Goal: Task Accomplishment & Management: Complete application form

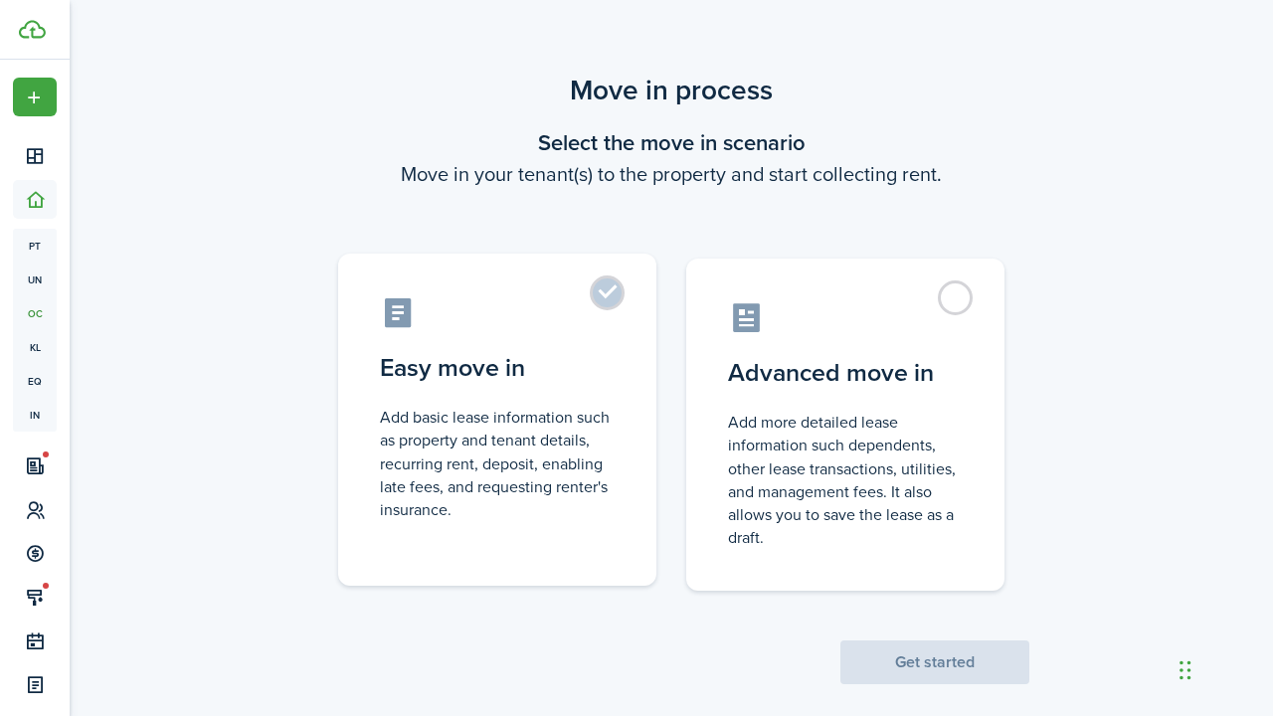
click at [609, 291] on label "Easy move in Add basic lease information such as property and tenant details, r…" at bounding box center [497, 420] width 318 height 332
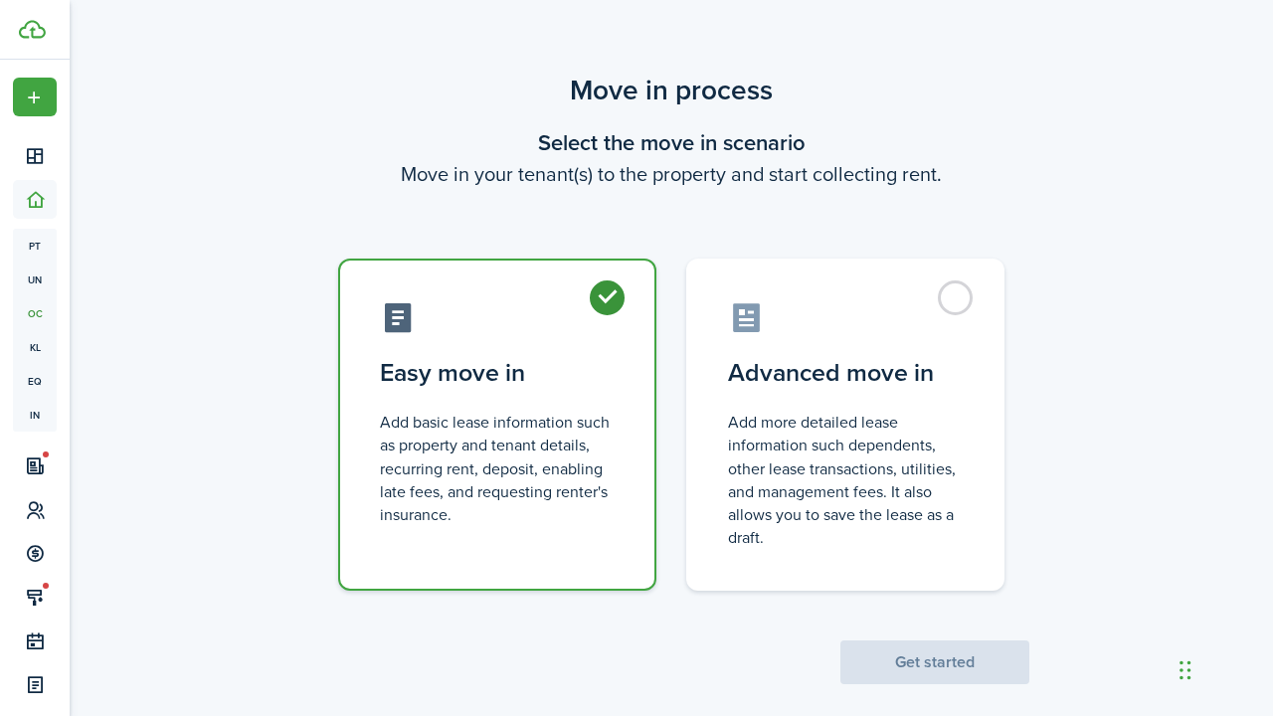
radio input "true"
click at [958, 668] on button "Get started" at bounding box center [935, 663] width 189 height 44
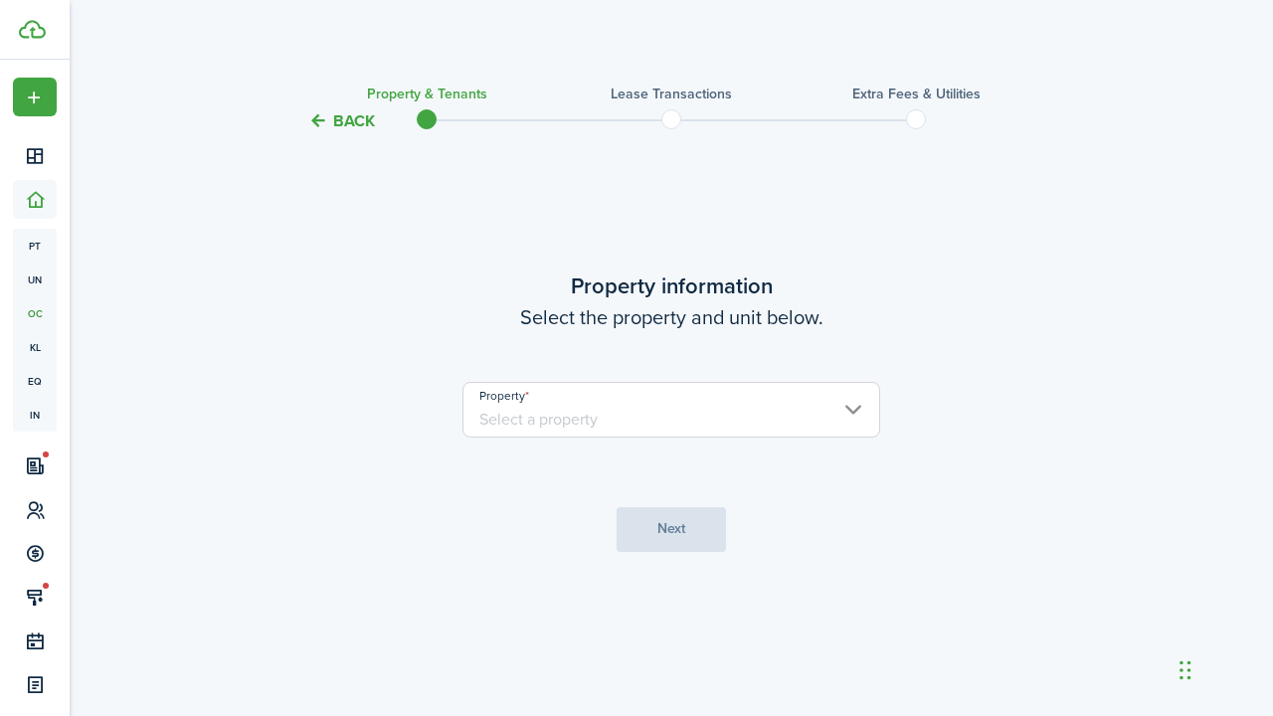
click at [610, 407] on input "Property" at bounding box center [672, 410] width 418 height 56
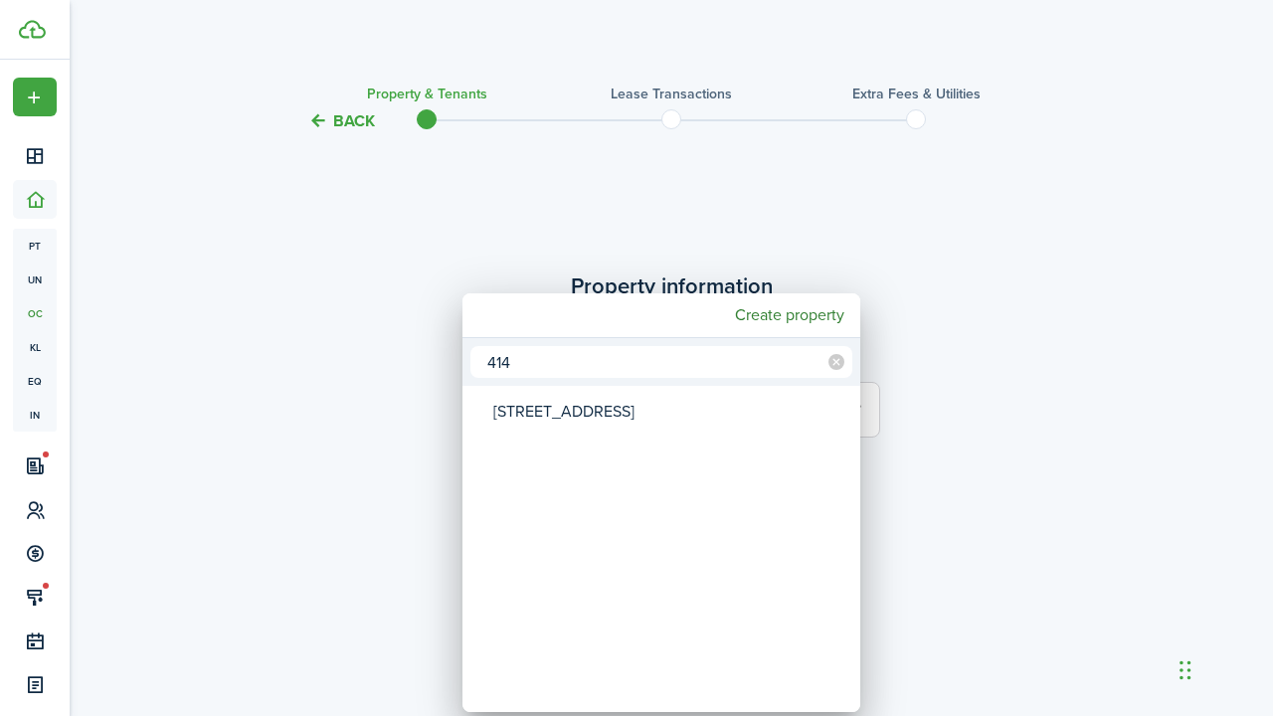
type input "414"
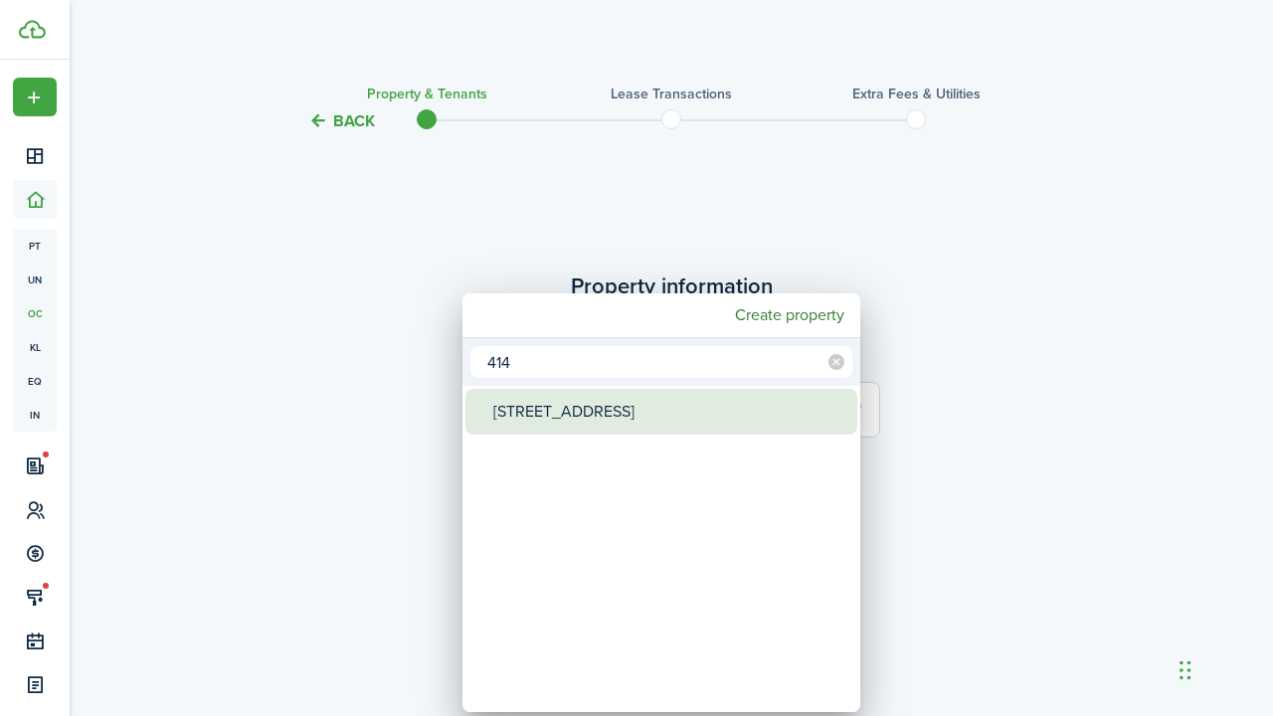
click at [526, 418] on div "[STREET_ADDRESS]" at bounding box center [669, 412] width 352 height 46
type input "[STREET_ADDRESS]"
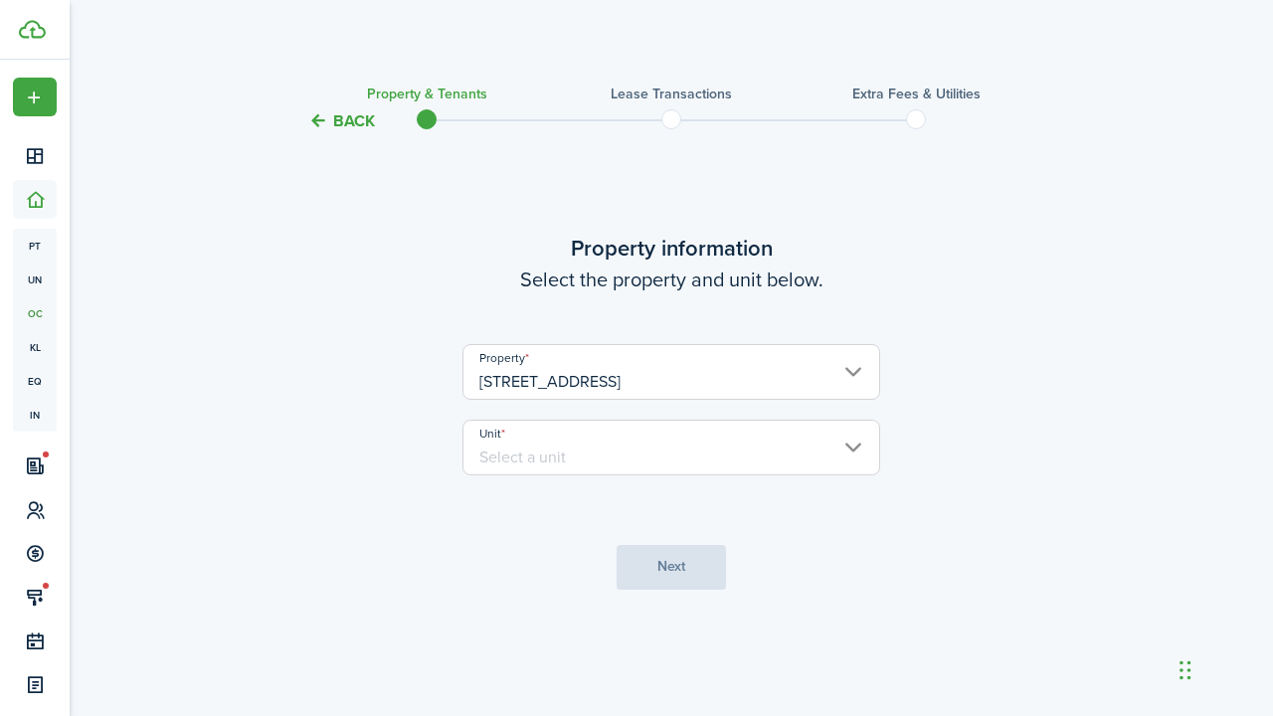
click at [518, 455] on input "Unit" at bounding box center [672, 448] width 418 height 56
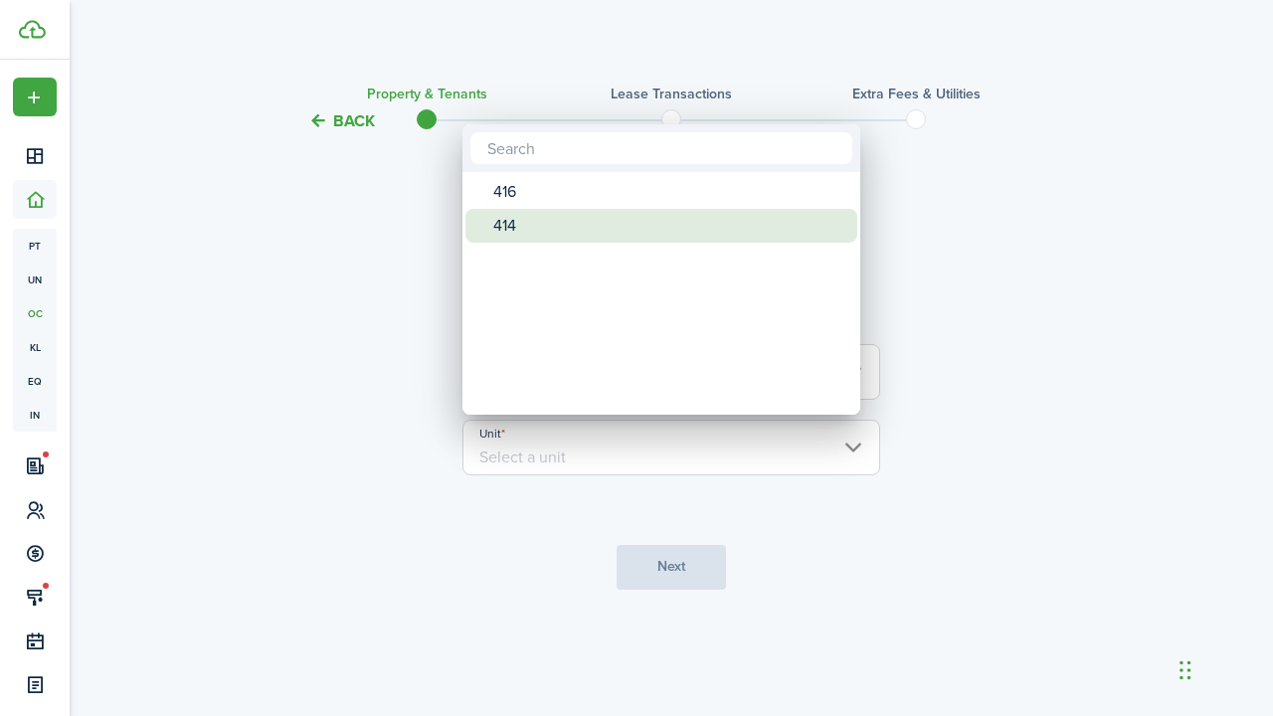
click at [538, 229] on div "414" at bounding box center [669, 226] width 352 height 34
type input "414"
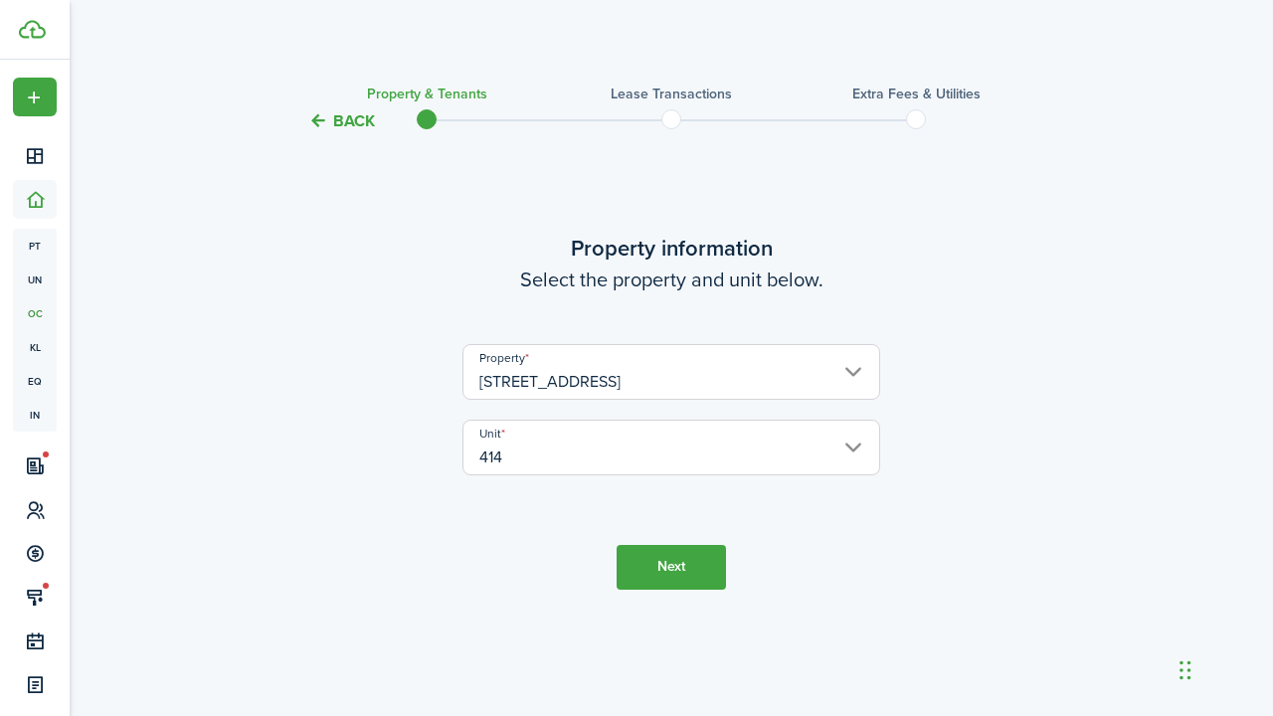
click at [703, 573] on button "Next" at bounding box center [671, 567] width 109 height 45
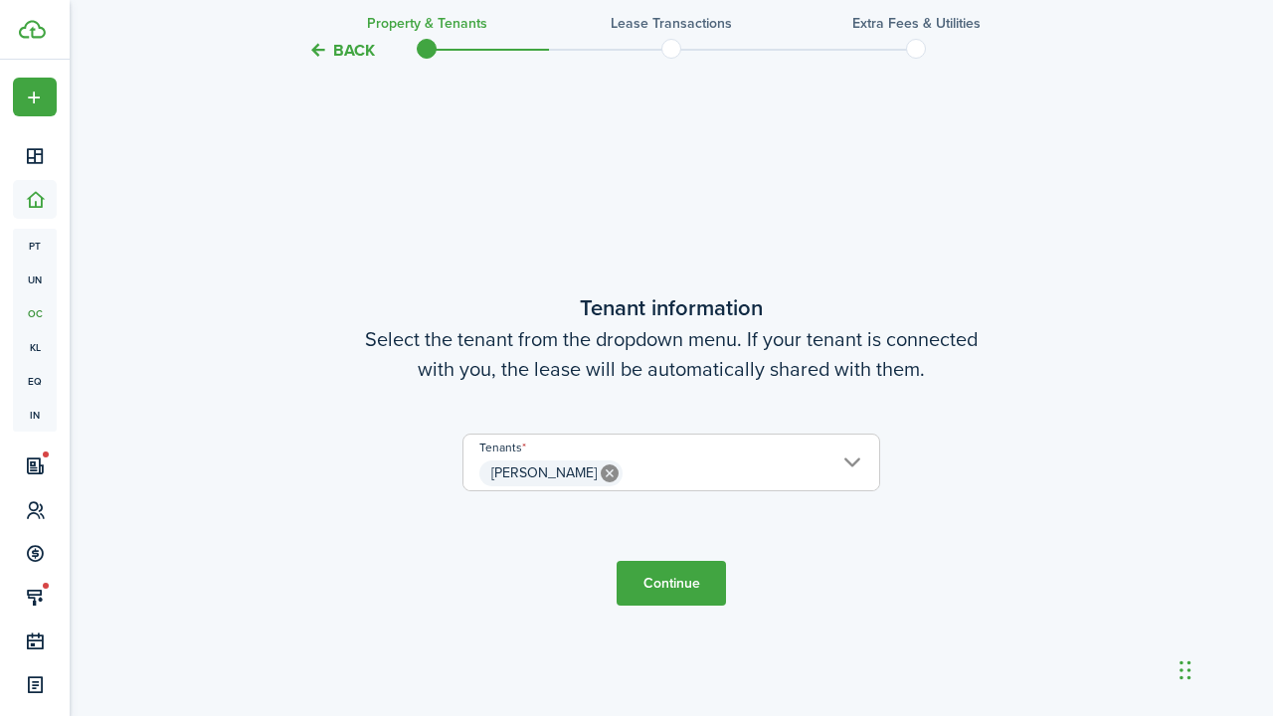
scroll to position [582, 0]
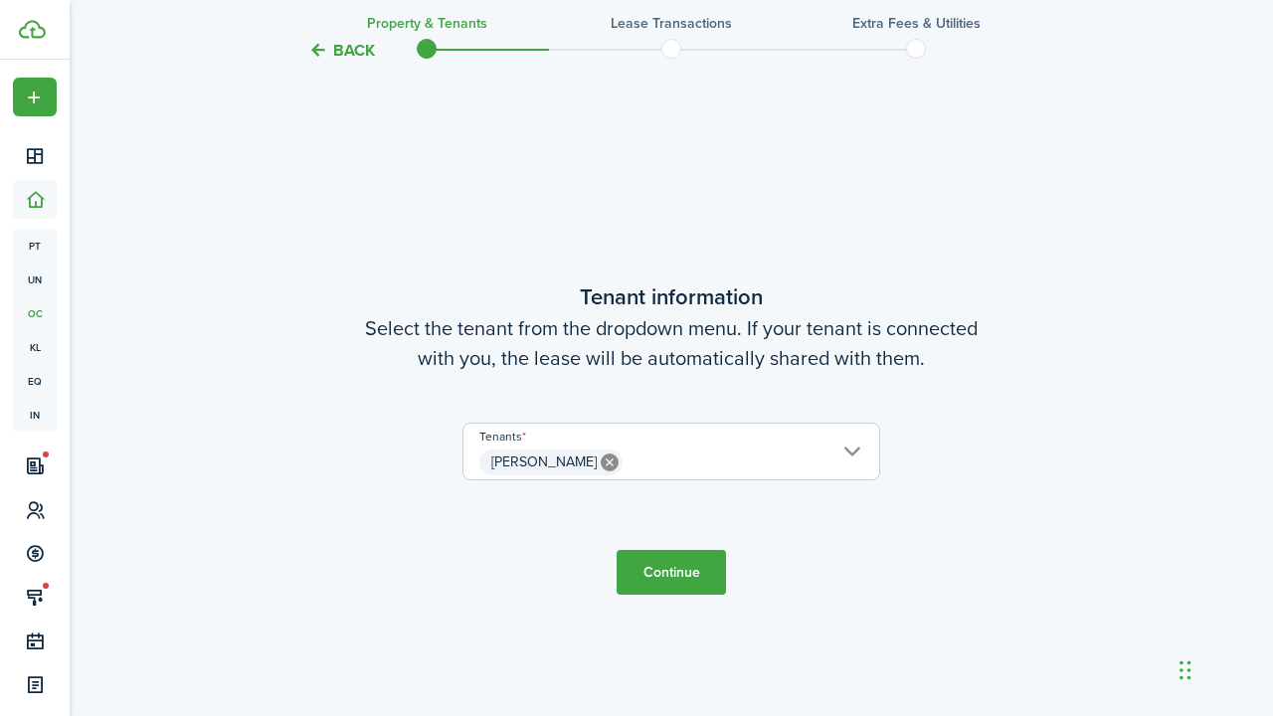
click at [678, 582] on button "Continue" at bounding box center [671, 572] width 109 height 45
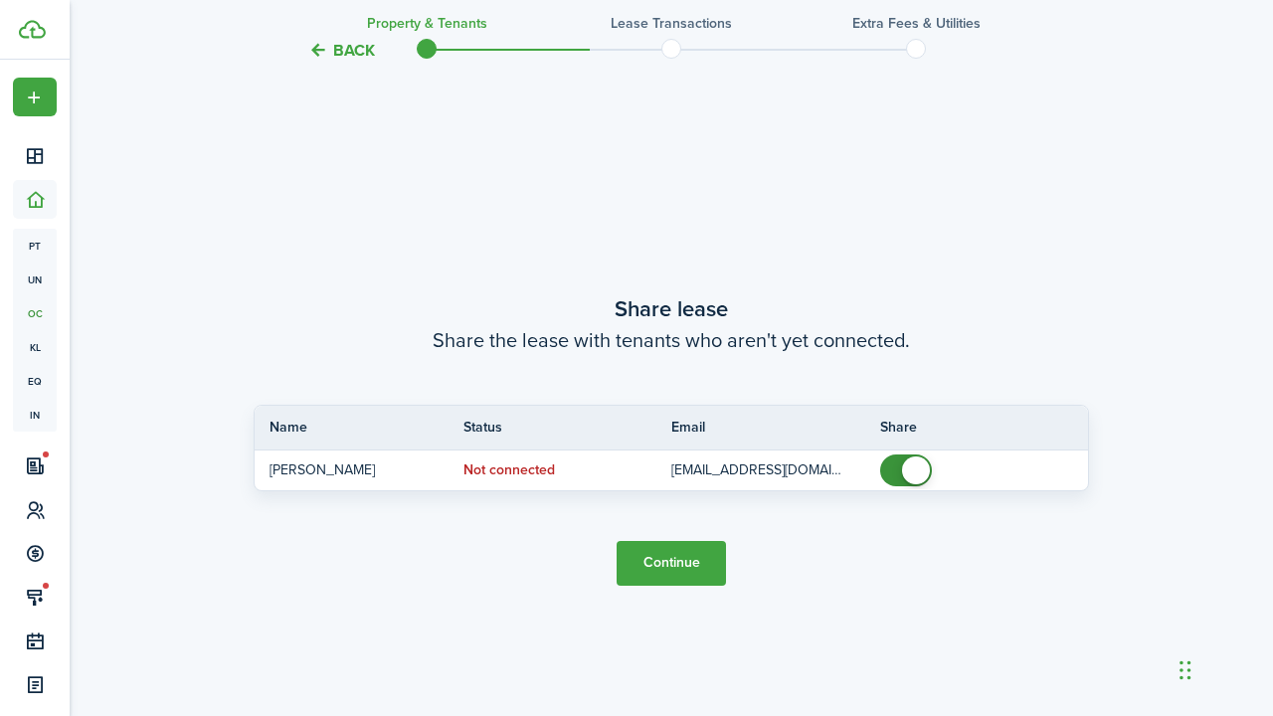
scroll to position [1298, 0]
click at [689, 567] on button "Continue" at bounding box center [671, 562] width 109 height 45
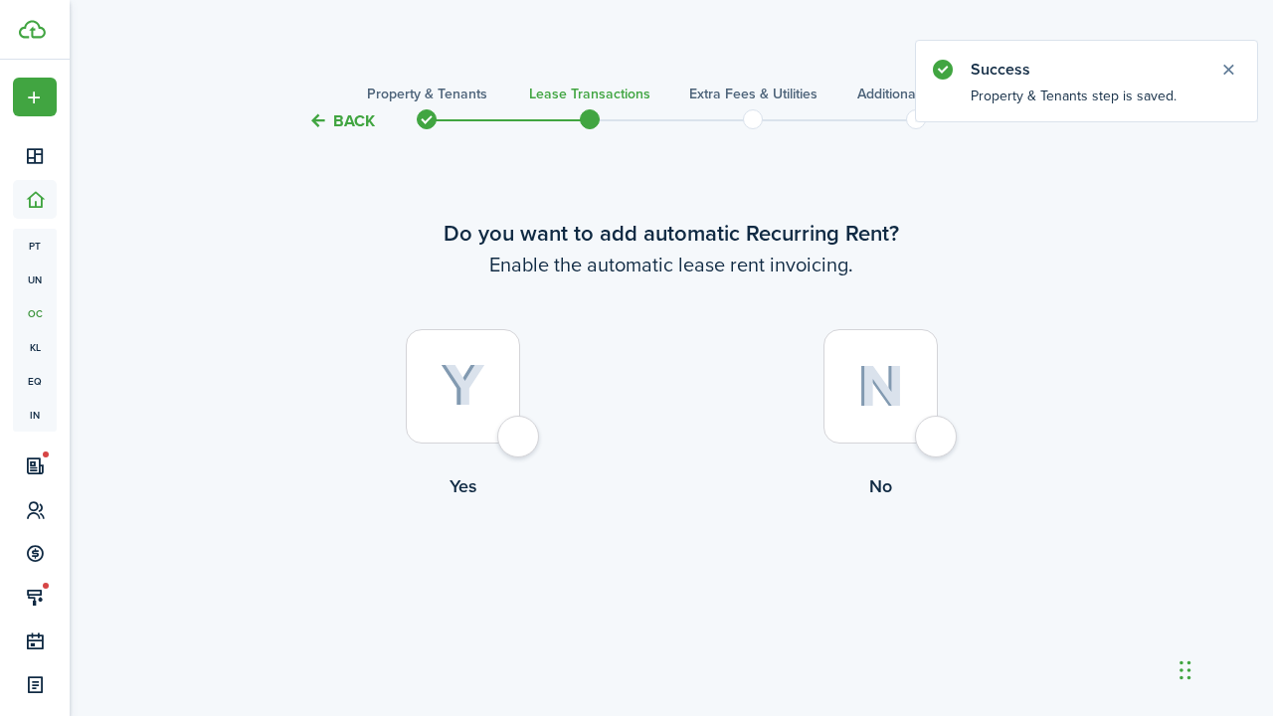
click at [501, 377] on div at bounding box center [463, 386] width 114 height 114
radio input "true"
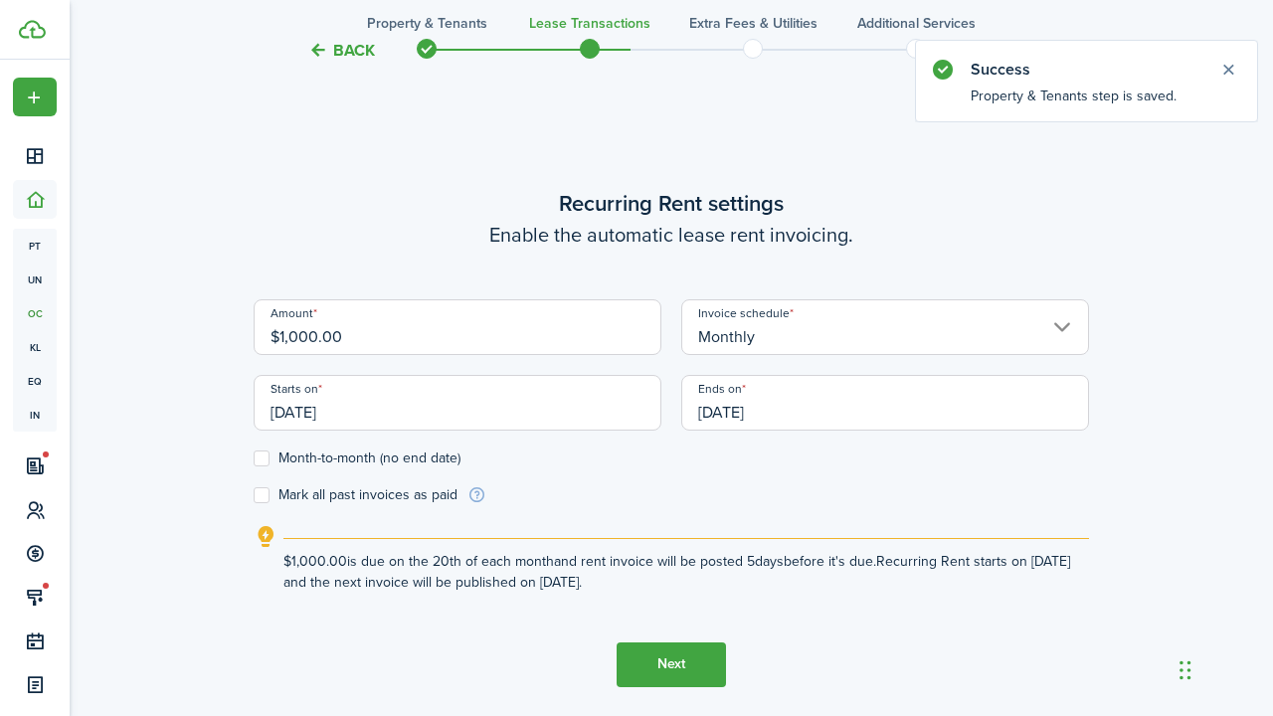
scroll to position [582, 0]
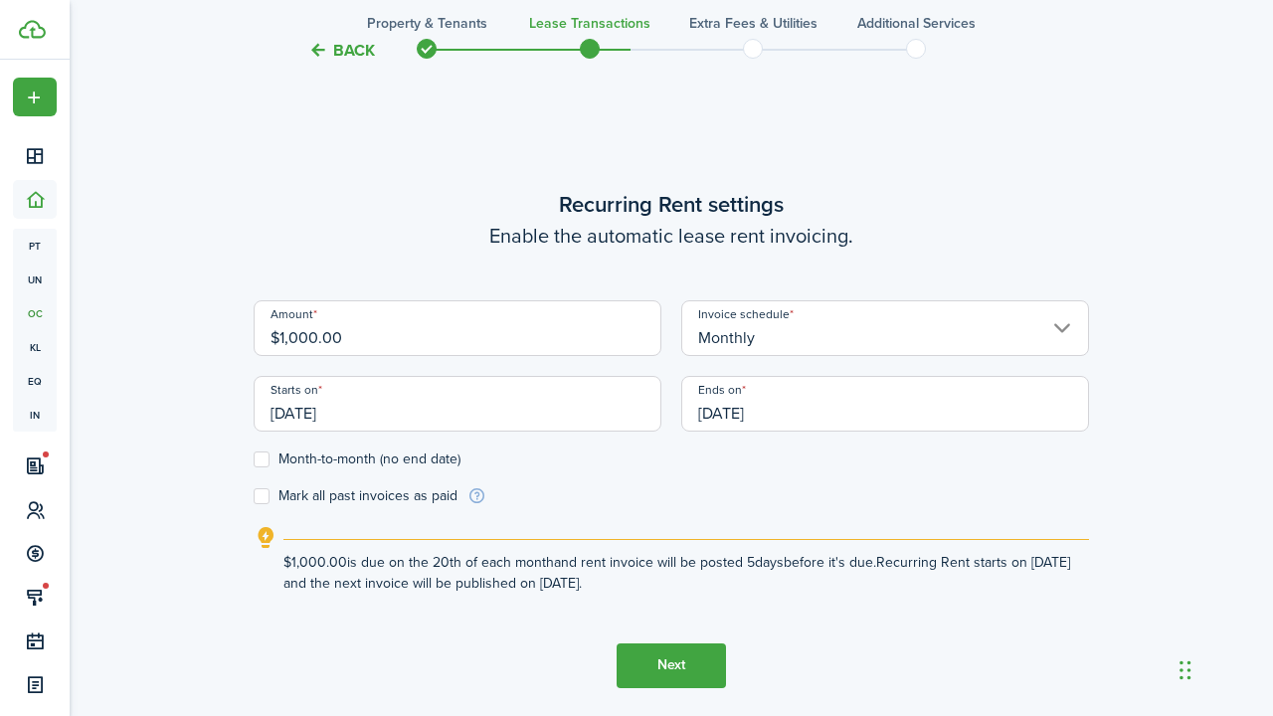
click at [312, 334] on input "$1,000.00" at bounding box center [458, 328] width 408 height 56
type input "$1,350.00"
click at [410, 417] on input "[DATE]" at bounding box center [458, 404] width 408 height 56
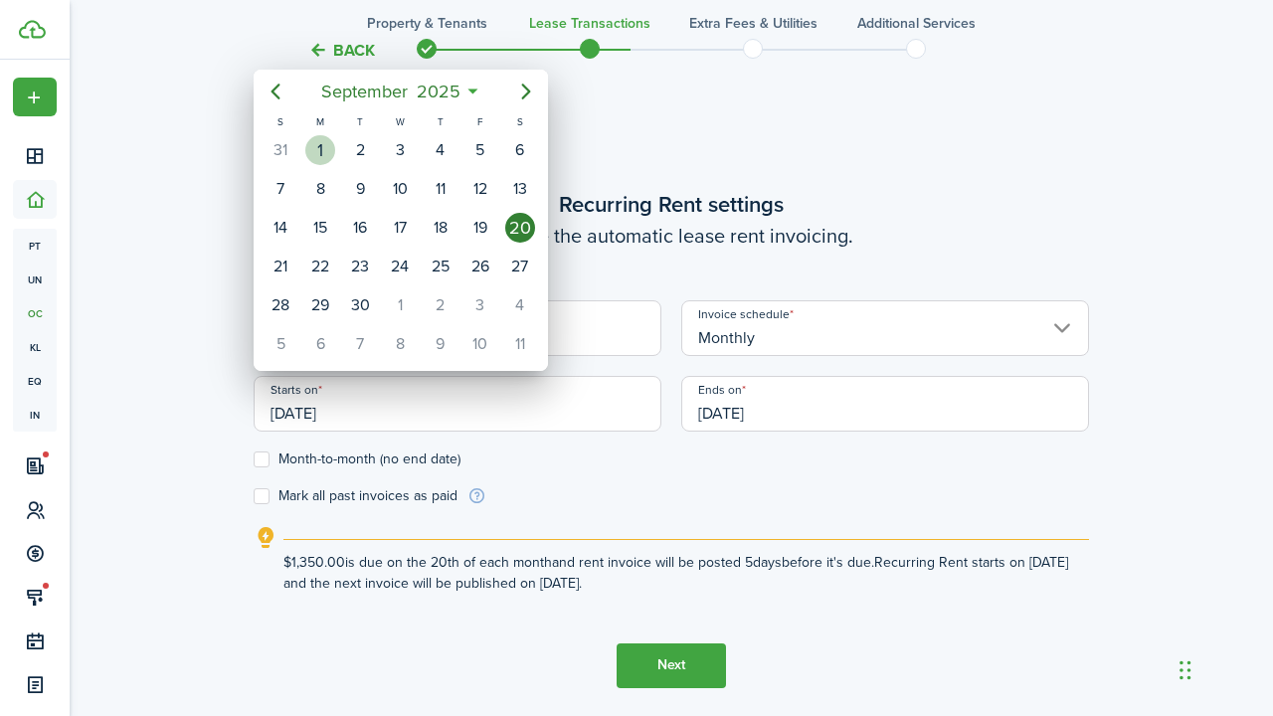
click at [331, 143] on div "1" at bounding box center [320, 150] width 30 height 30
type input "[DATE]"
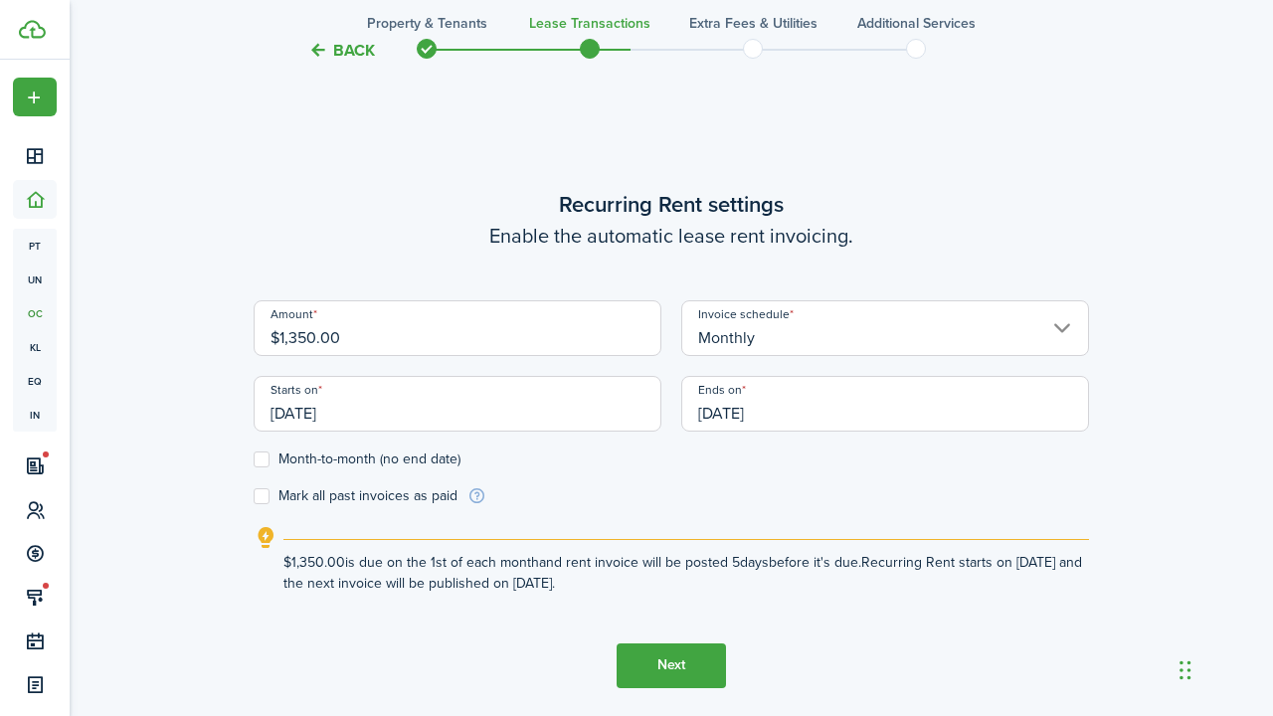
click at [785, 406] on input "[DATE]" at bounding box center [886, 404] width 408 height 56
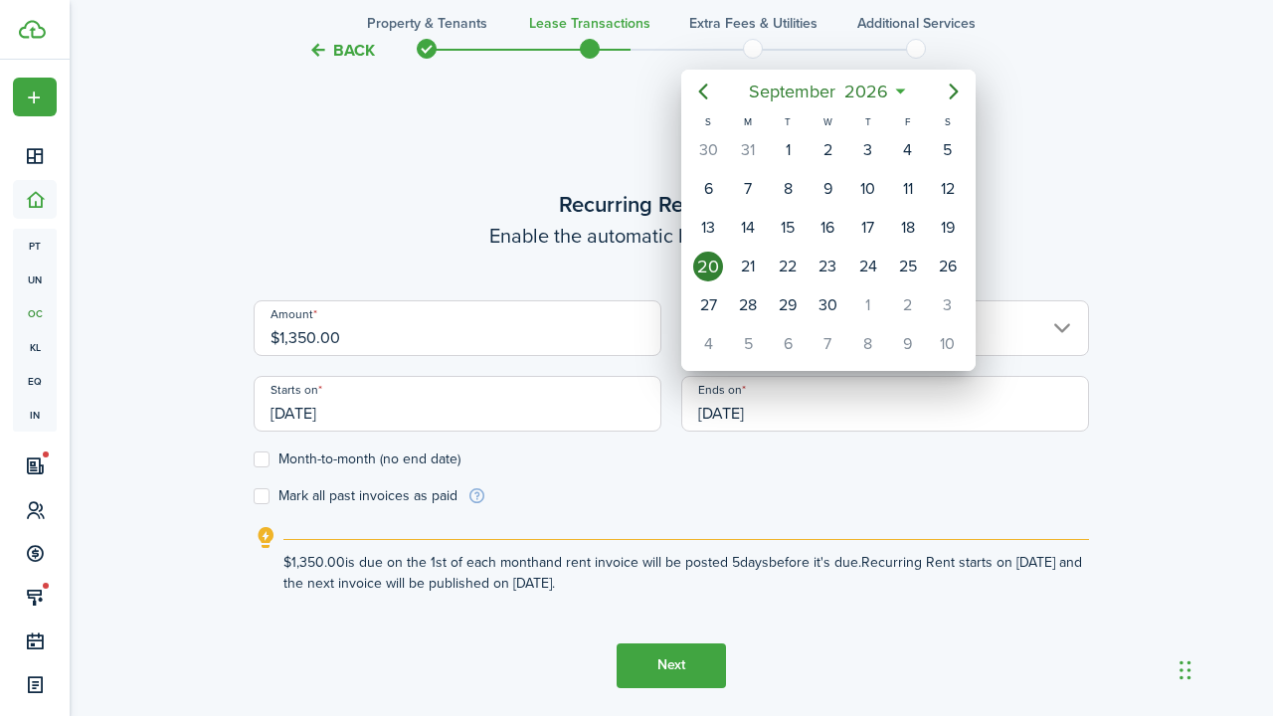
click at [260, 462] on div at bounding box center [637, 358] width 1592 height 1035
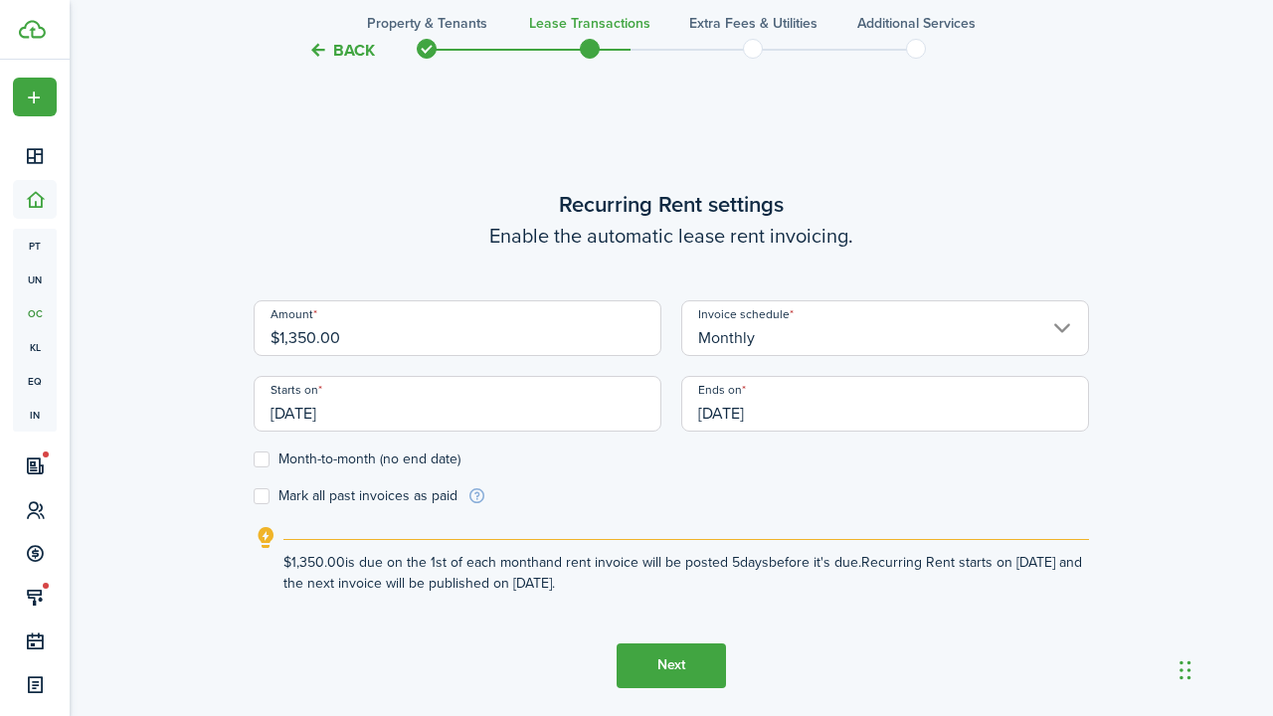
click at [260, 462] on label "Month-to-month (no end date)" at bounding box center [357, 460] width 207 height 16
click at [254, 460] on input "Month-to-month (no end date)" at bounding box center [253, 459] width 1 height 1
checkbox input "true"
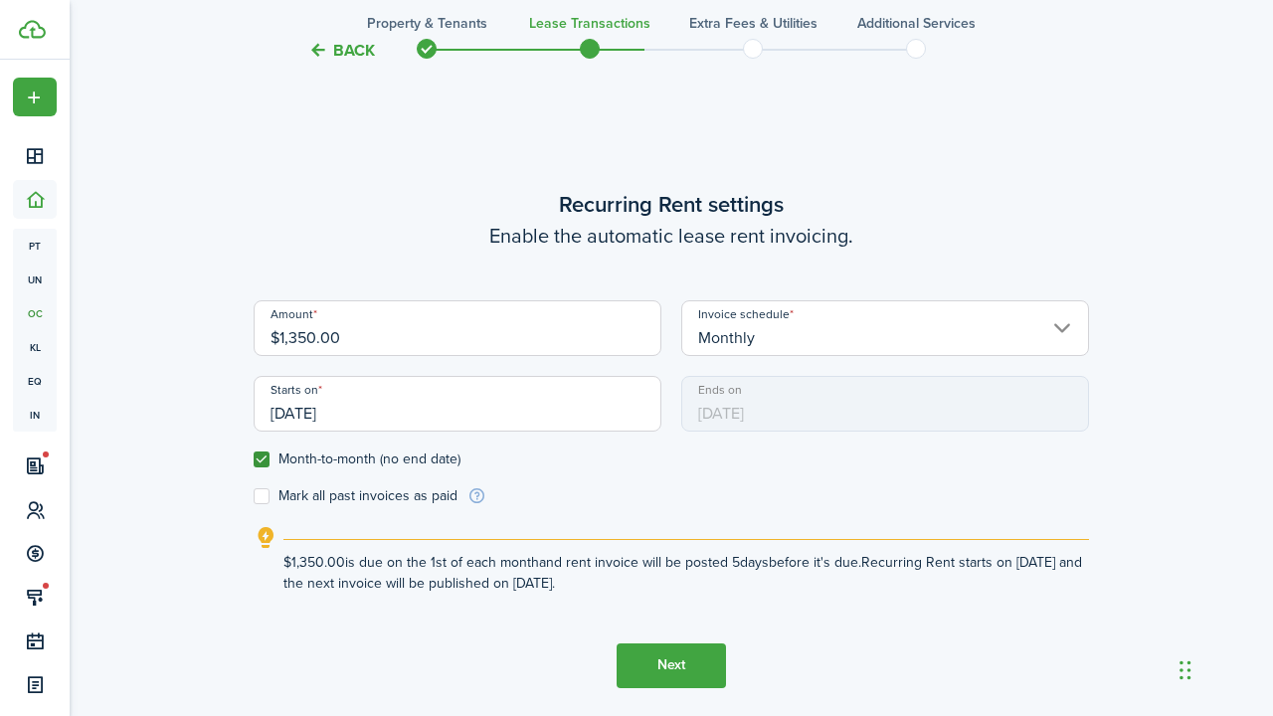
click at [258, 497] on label "Mark all past invoices as paid" at bounding box center [356, 496] width 204 height 16
click at [254, 496] on input "Mark all past invoices as paid" at bounding box center [253, 495] width 1 height 1
checkbox input "true"
click at [664, 655] on button "Next" at bounding box center [671, 666] width 109 height 45
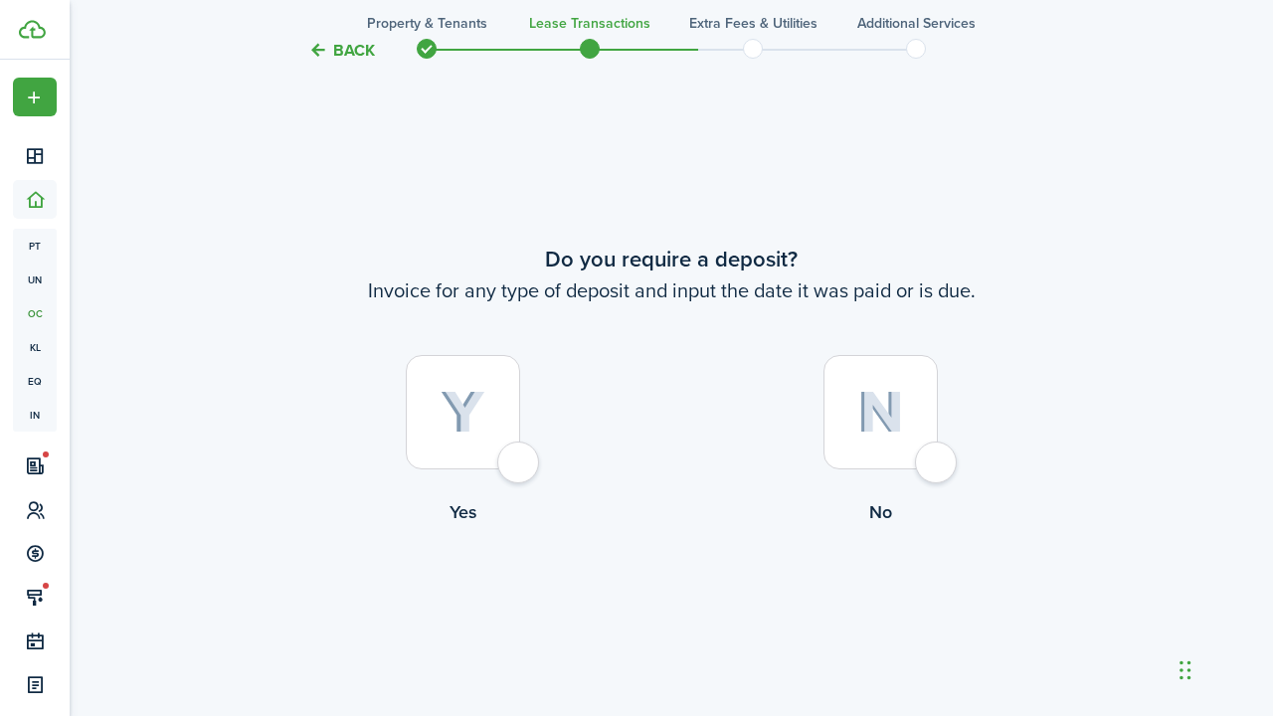
scroll to position [1298, 0]
click at [477, 416] on img at bounding box center [463, 414] width 45 height 44
radio input "true"
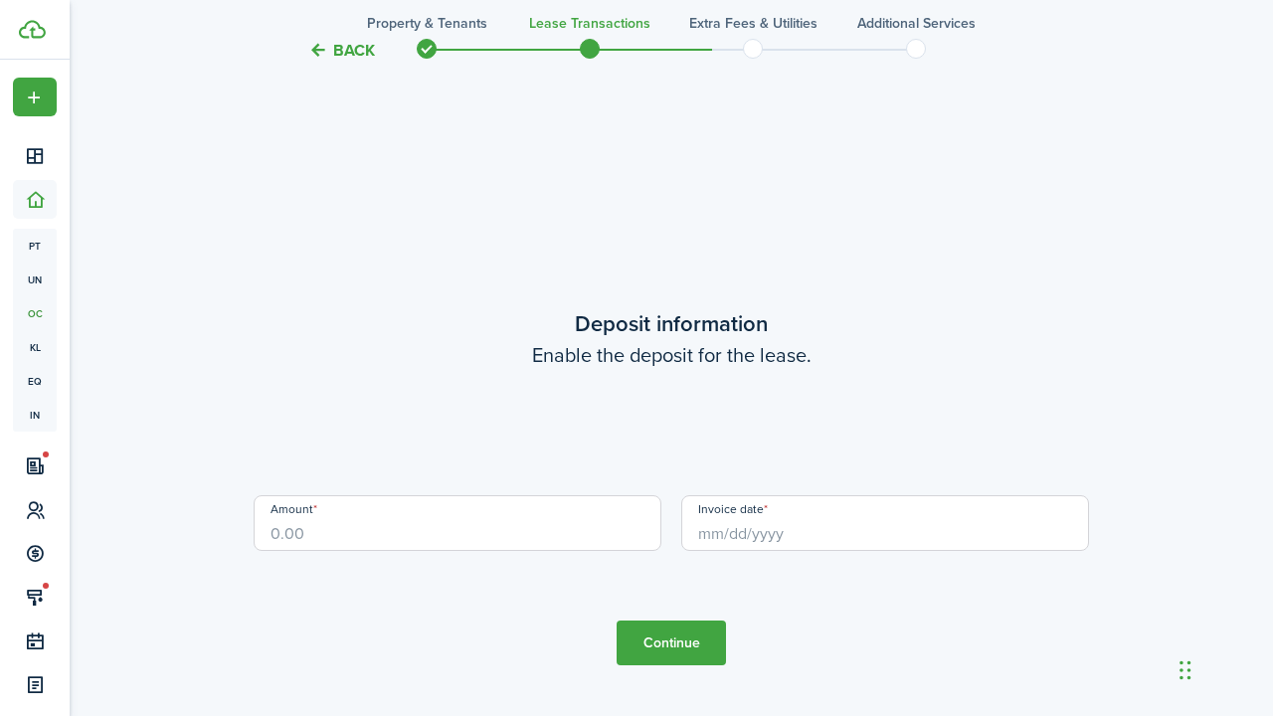
scroll to position [2015, 0]
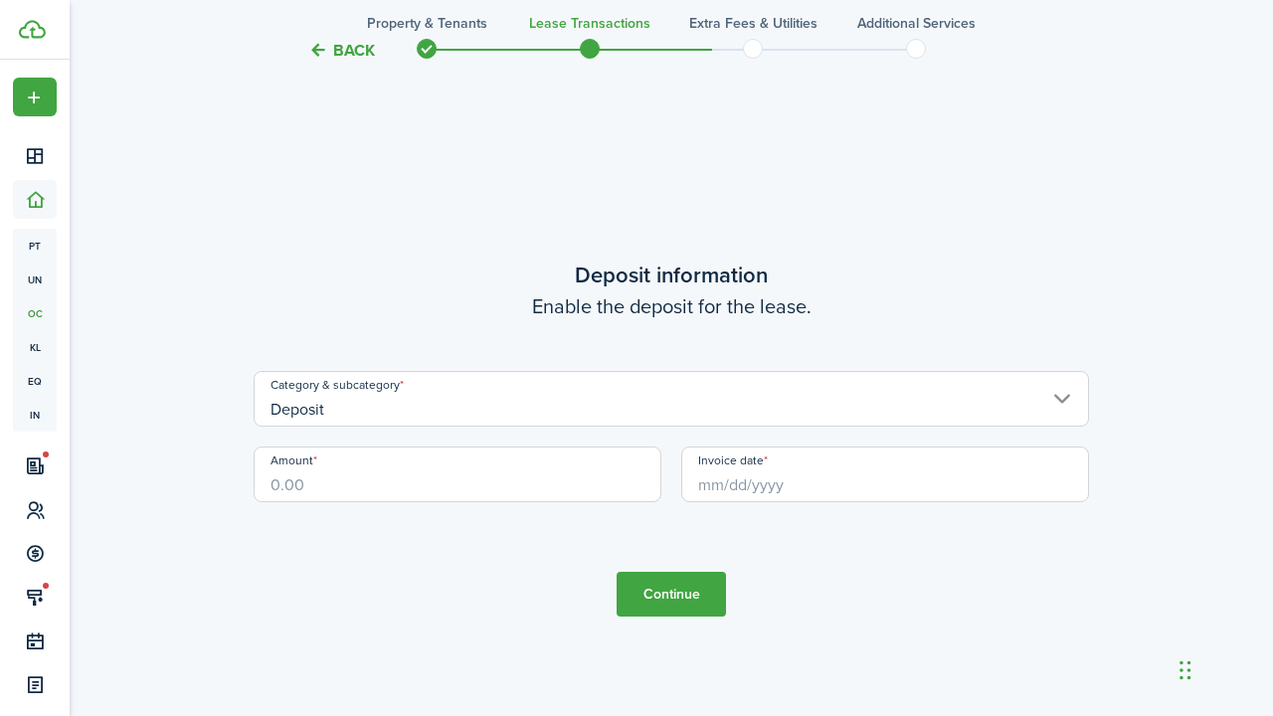
click at [353, 467] on input "Amount" at bounding box center [458, 475] width 408 height 56
click at [892, 463] on input "Invoice date" at bounding box center [886, 475] width 408 height 56
type input "$1,350.00"
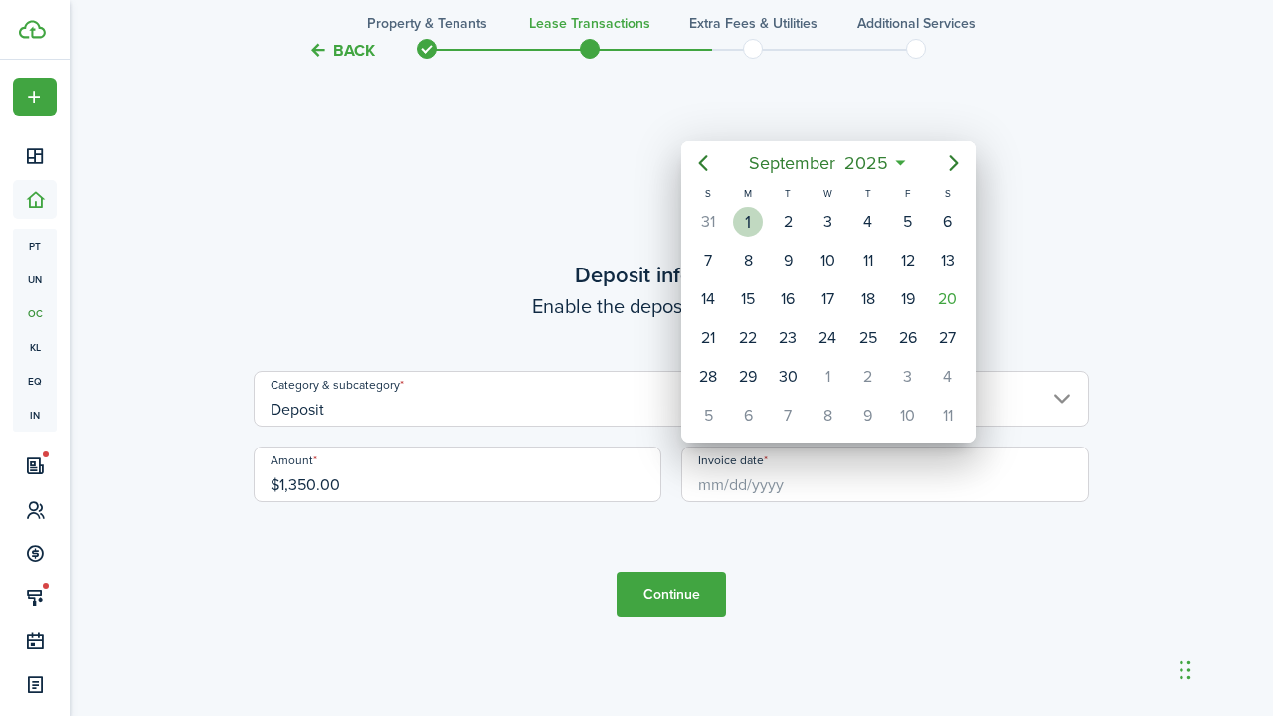
click at [756, 227] on div "1" at bounding box center [748, 222] width 30 height 30
type input "[DATE]"
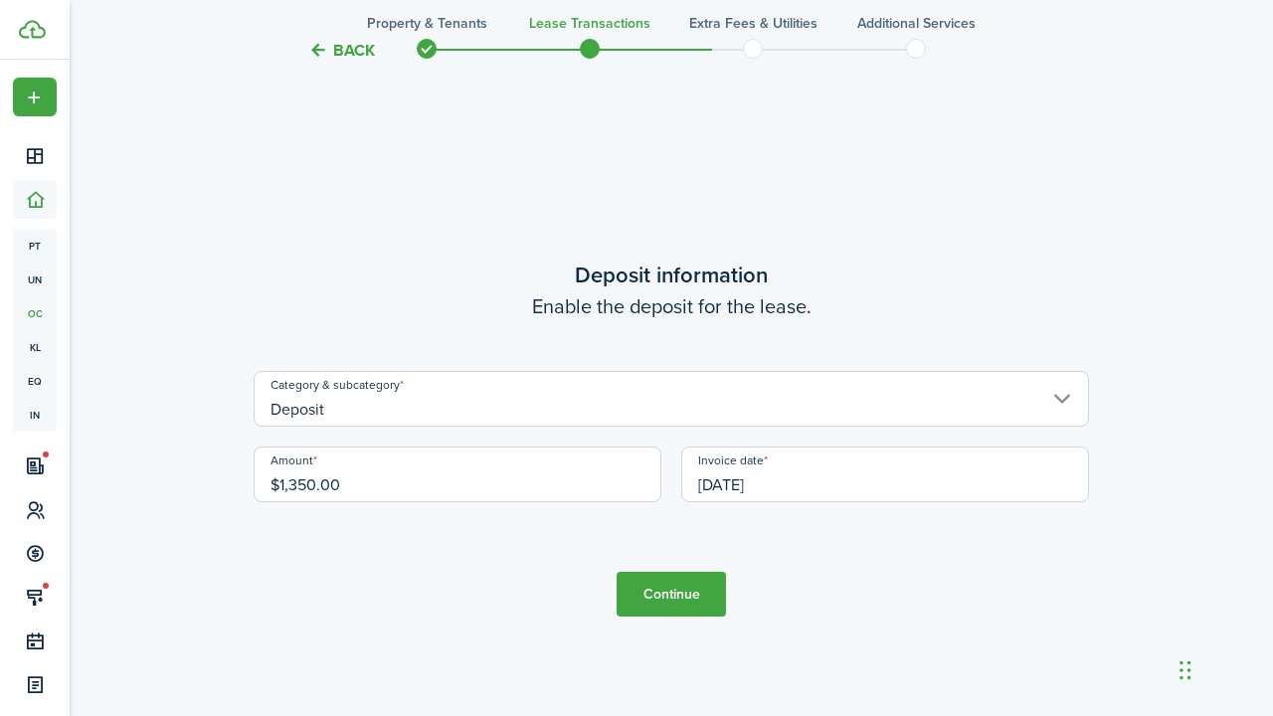
click at [682, 601] on button "Continue" at bounding box center [671, 594] width 109 height 45
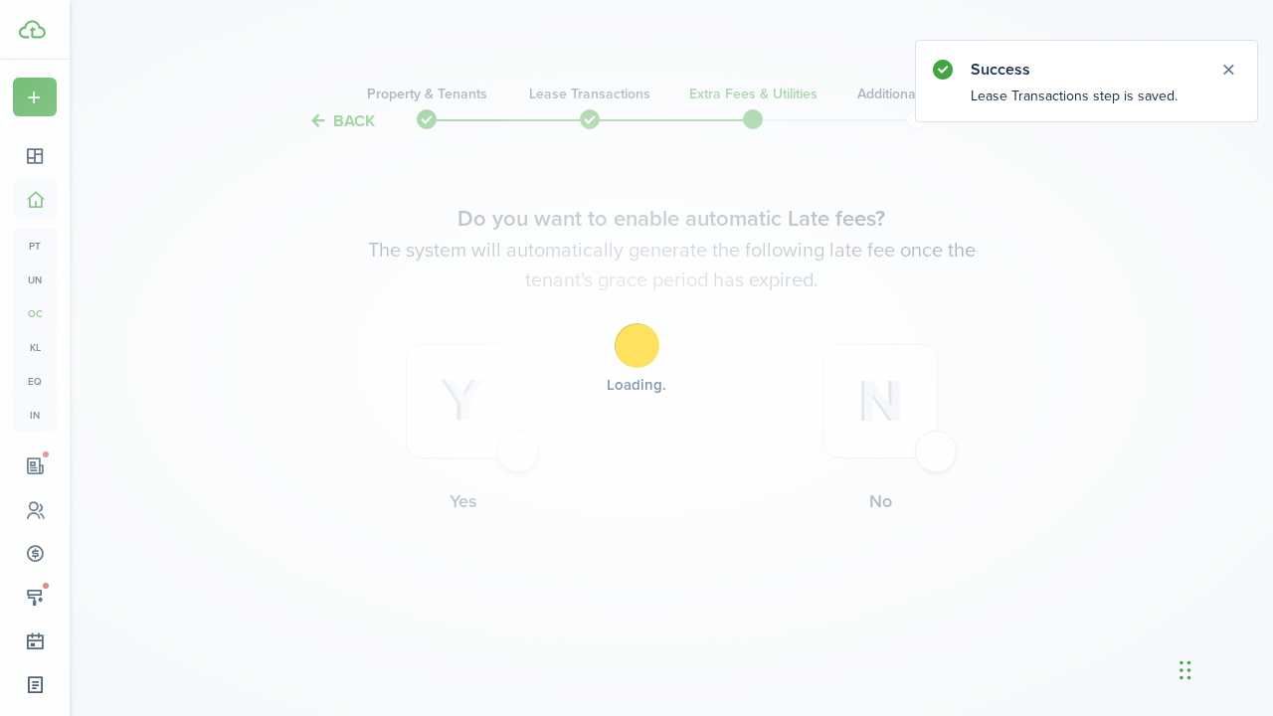
scroll to position [0, 0]
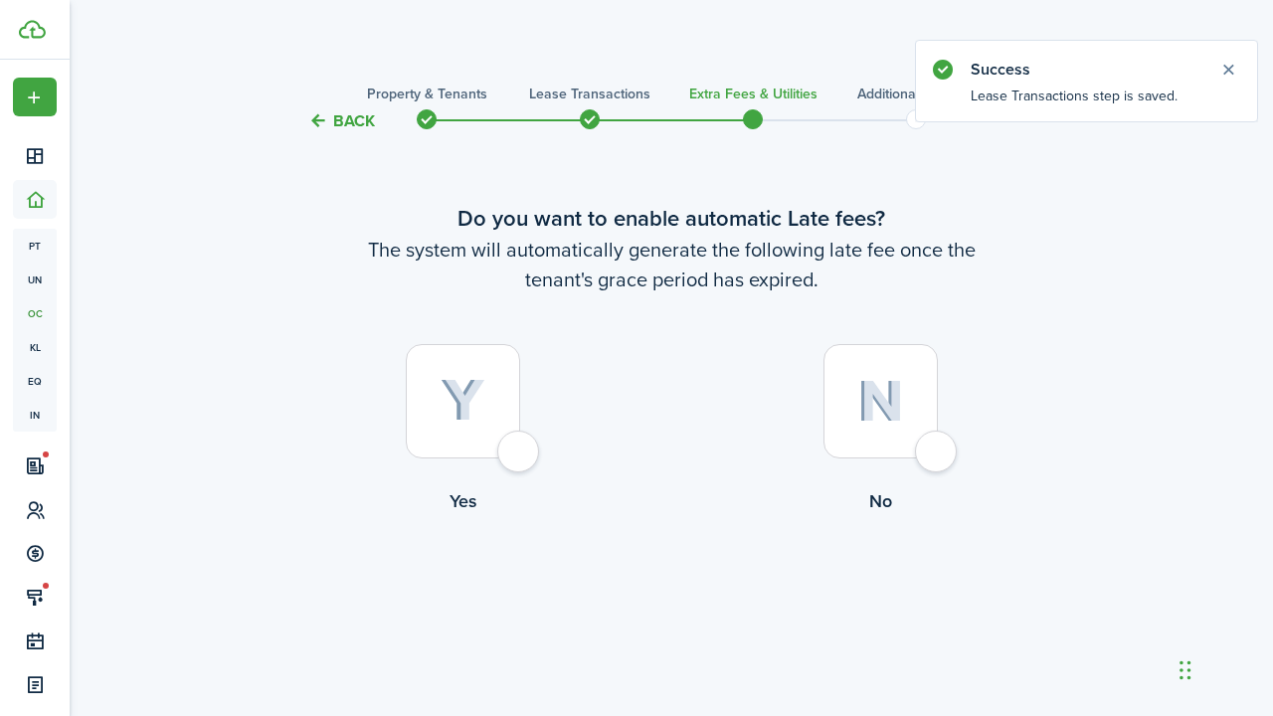
click at [397, 376] on label "Yes" at bounding box center [463, 434] width 418 height 180
radio input "true"
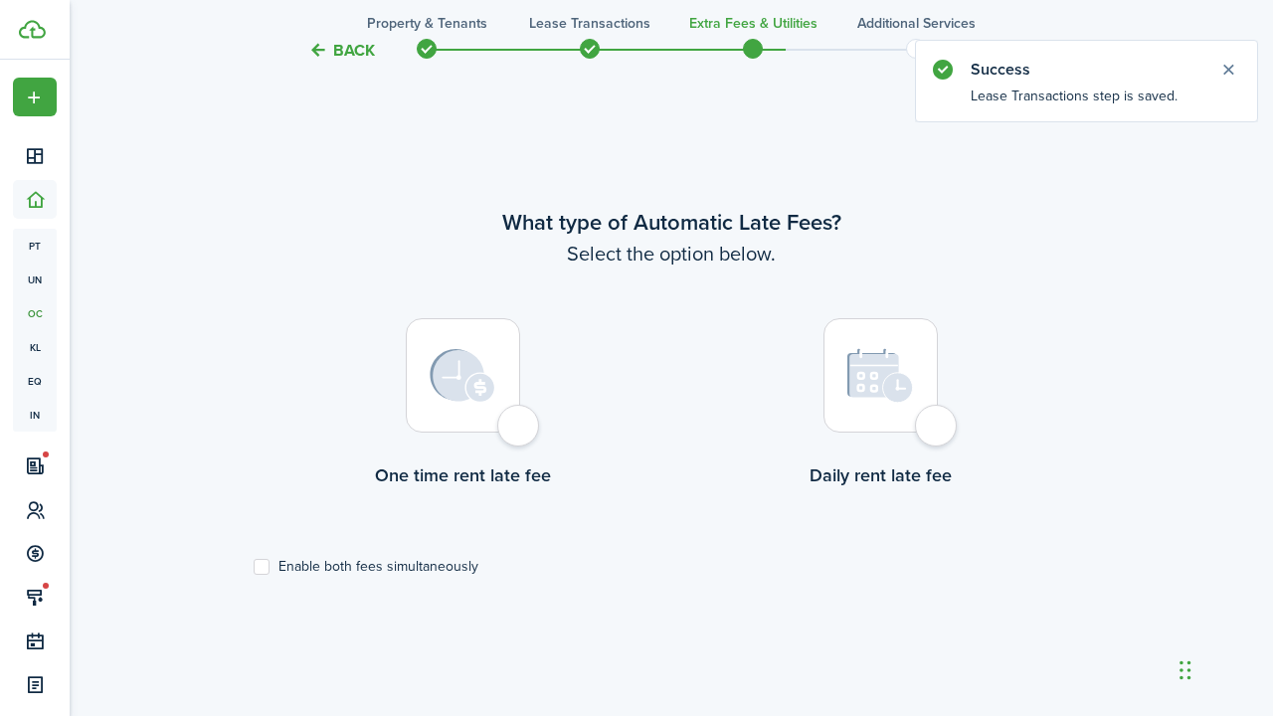
click at [478, 414] on div at bounding box center [463, 375] width 114 height 114
radio input "true"
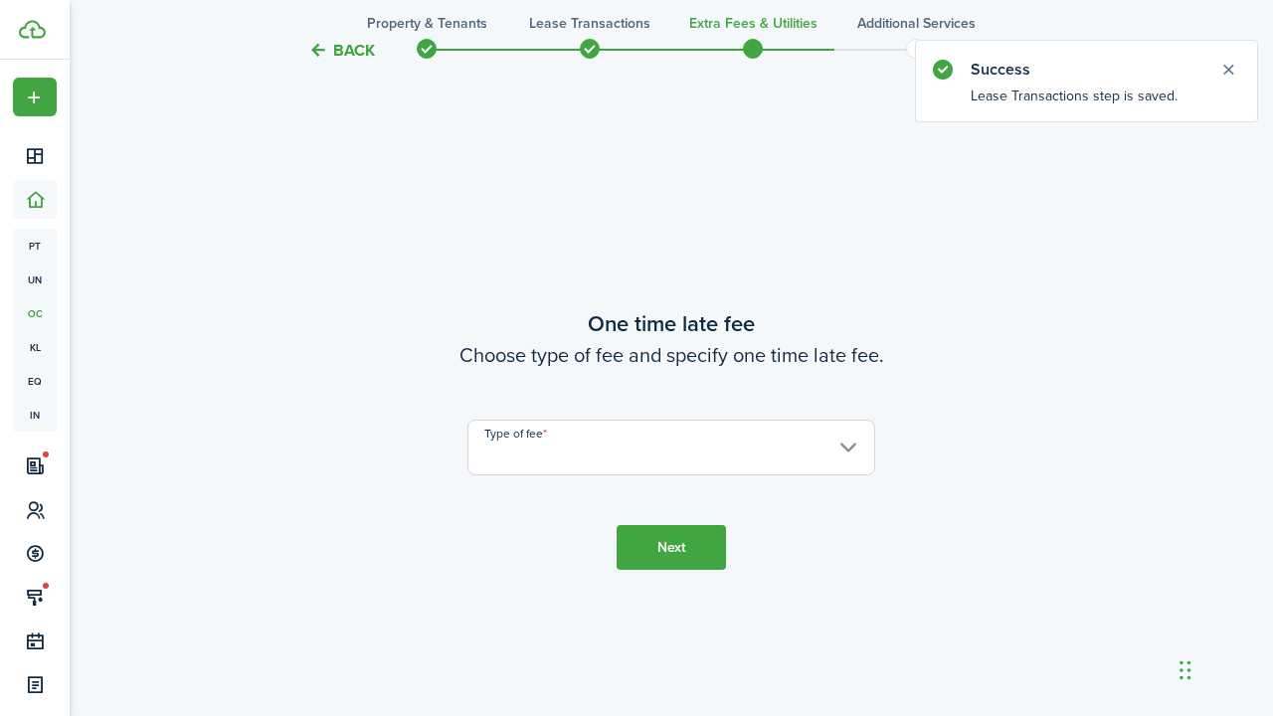
scroll to position [1298, 0]
click at [520, 449] on input "Type of fee" at bounding box center [672, 447] width 408 height 56
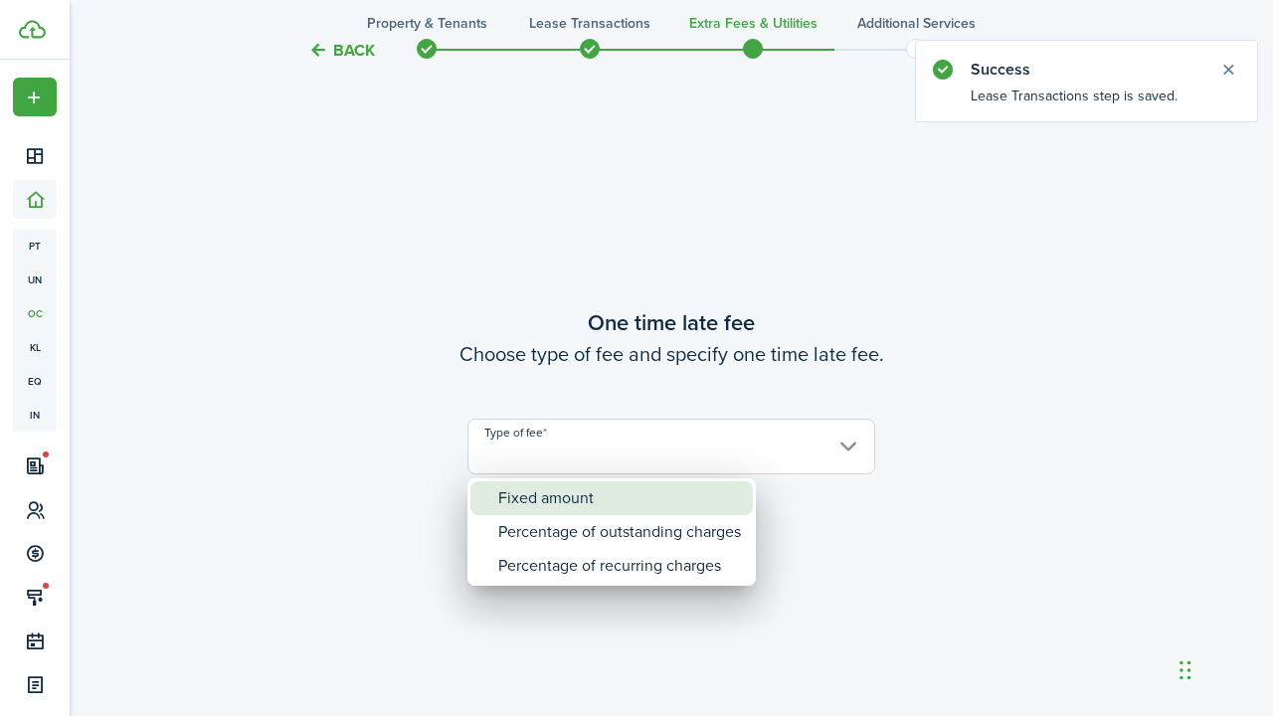
click at [531, 497] on div "Fixed amount" at bounding box center [619, 499] width 243 height 34
type input "Fixed amount"
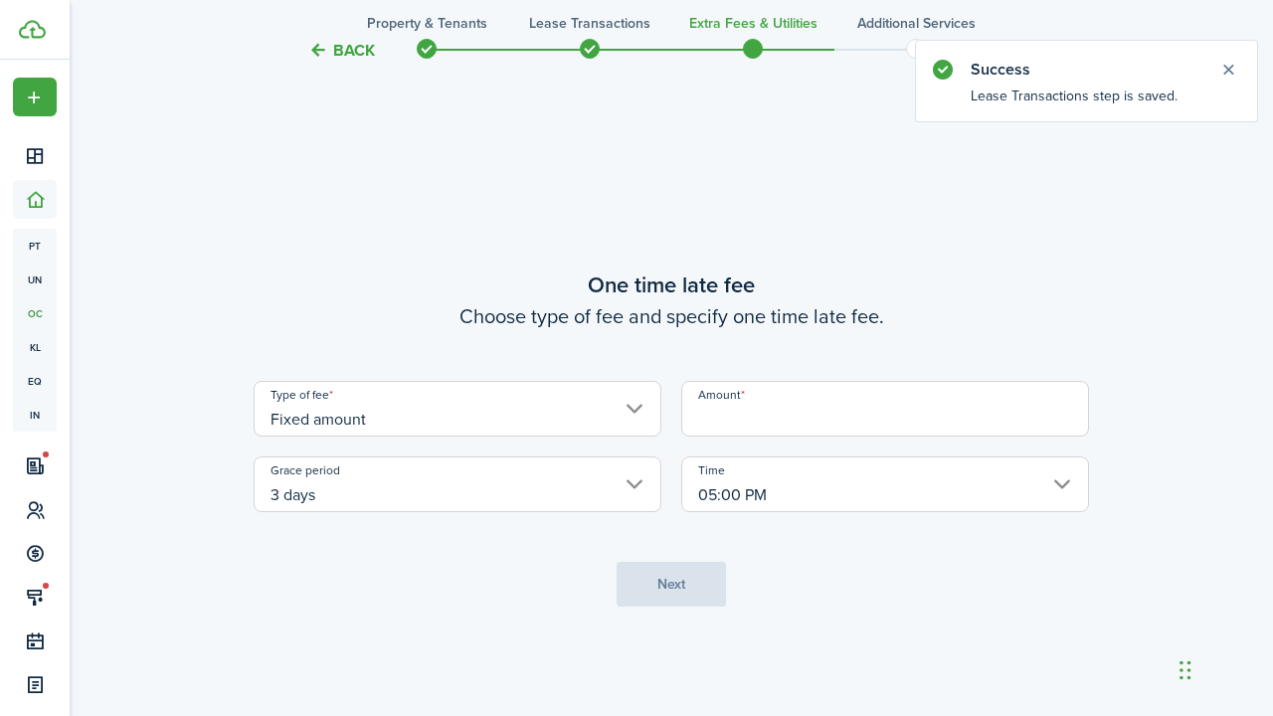
click at [719, 415] on input "Amount" at bounding box center [886, 409] width 408 height 56
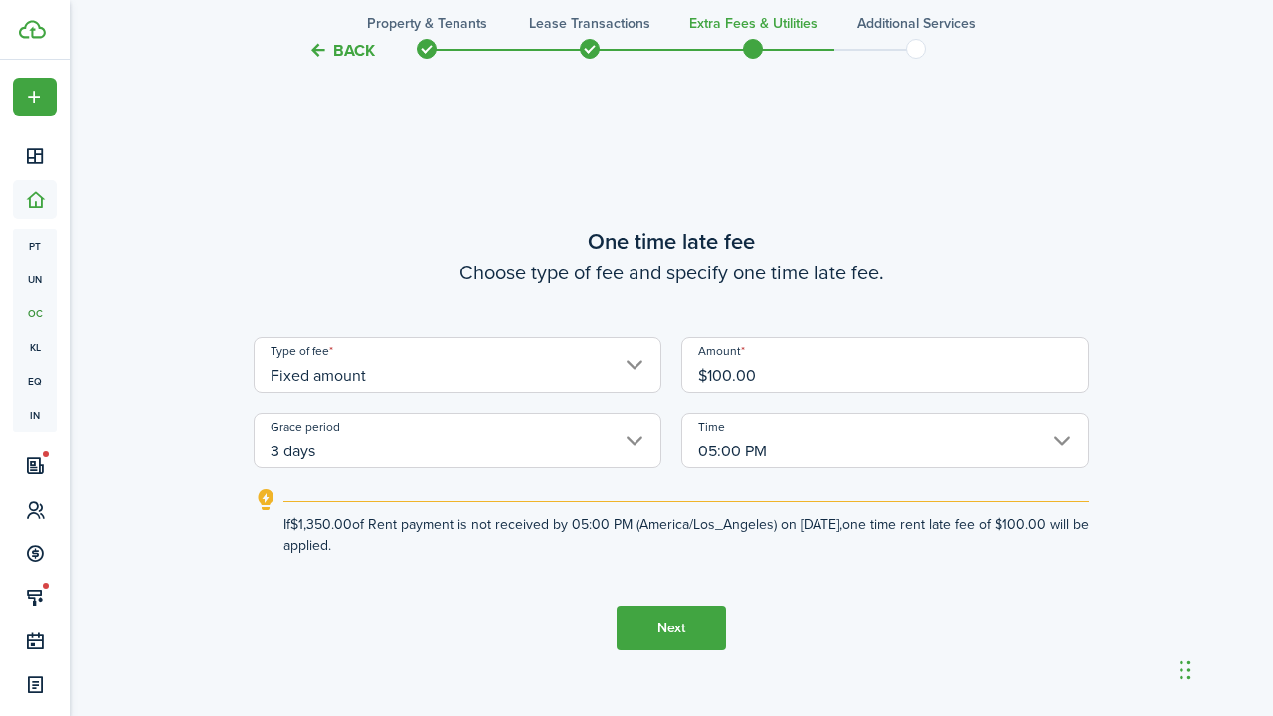
type input "$100.00"
click at [702, 626] on button "Next" at bounding box center [671, 628] width 109 height 45
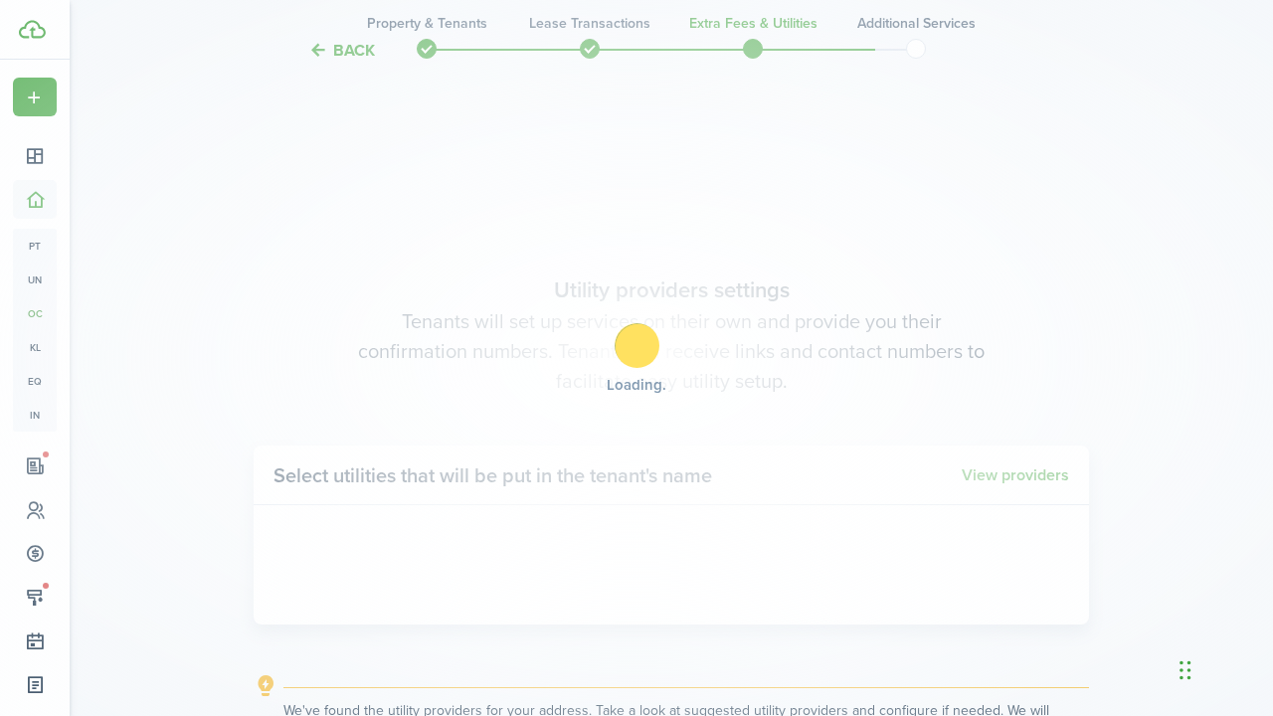
scroll to position [2015, 0]
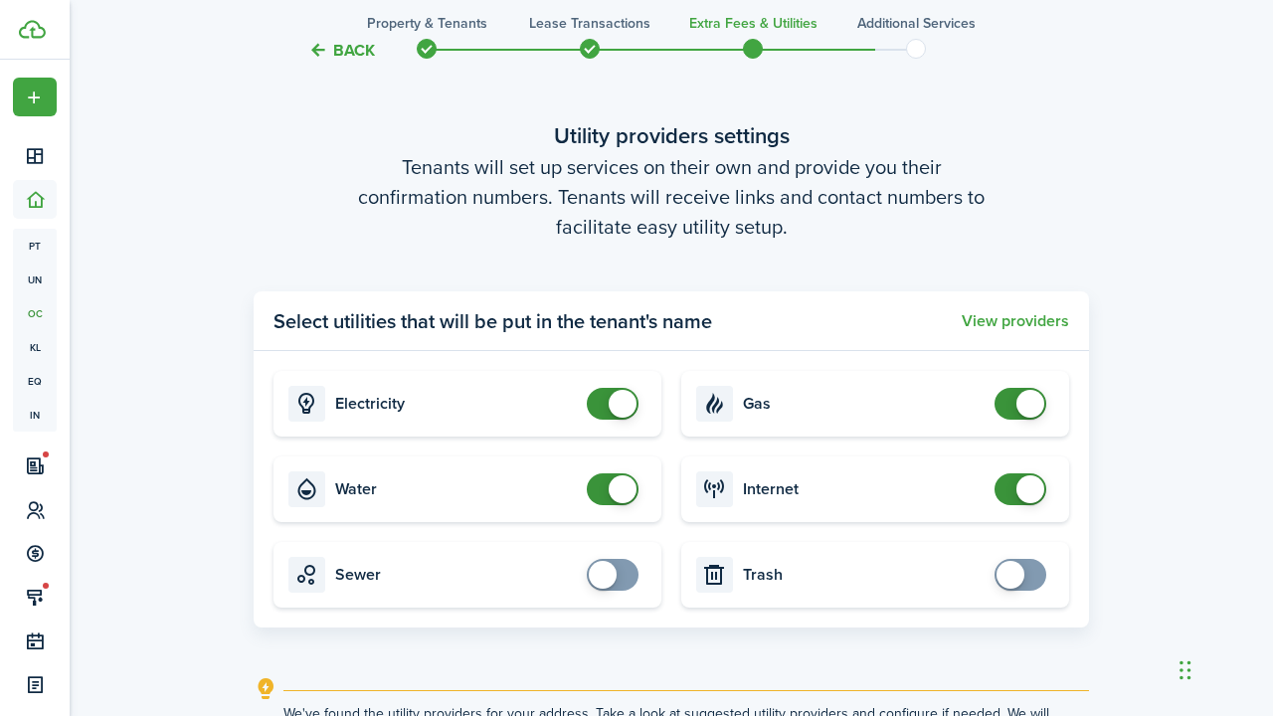
checkbox input "false"
click at [1023, 399] on span at bounding box center [1031, 404] width 28 height 28
checkbox input "false"
click at [625, 490] on span at bounding box center [623, 490] width 28 height 28
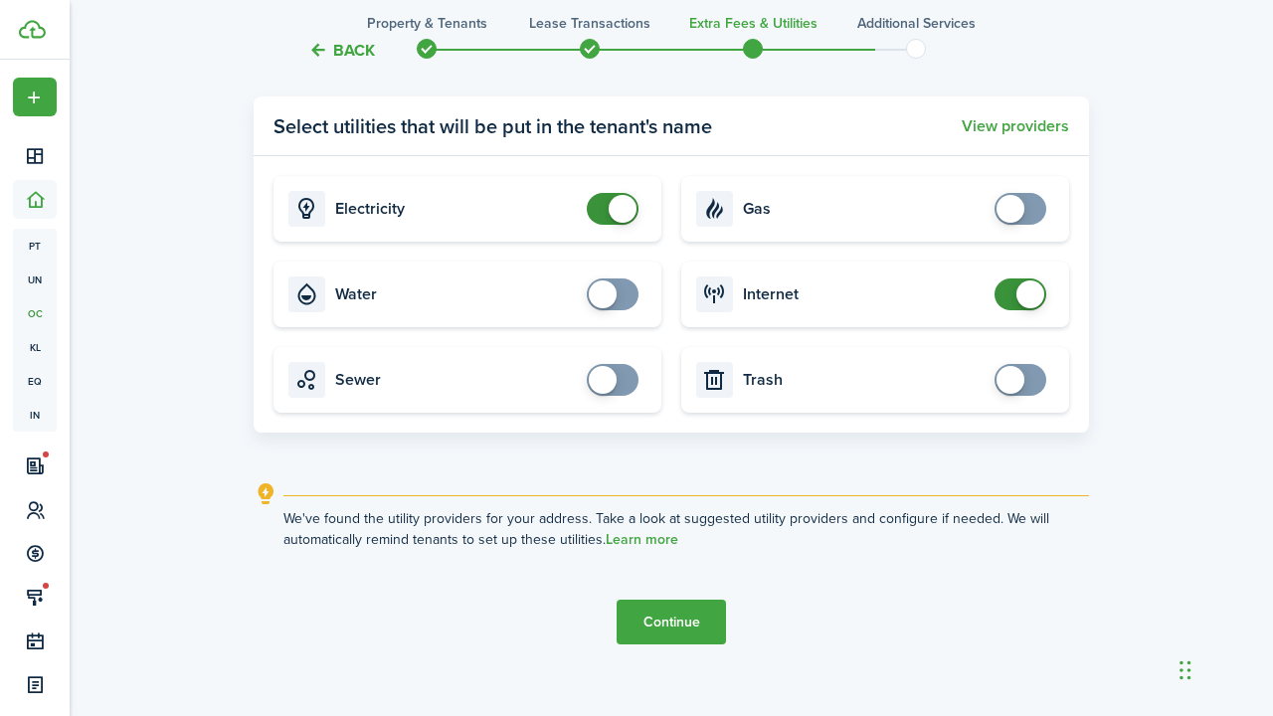
scroll to position [2210, 0]
click at [680, 617] on button "Continue" at bounding box center [671, 622] width 109 height 45
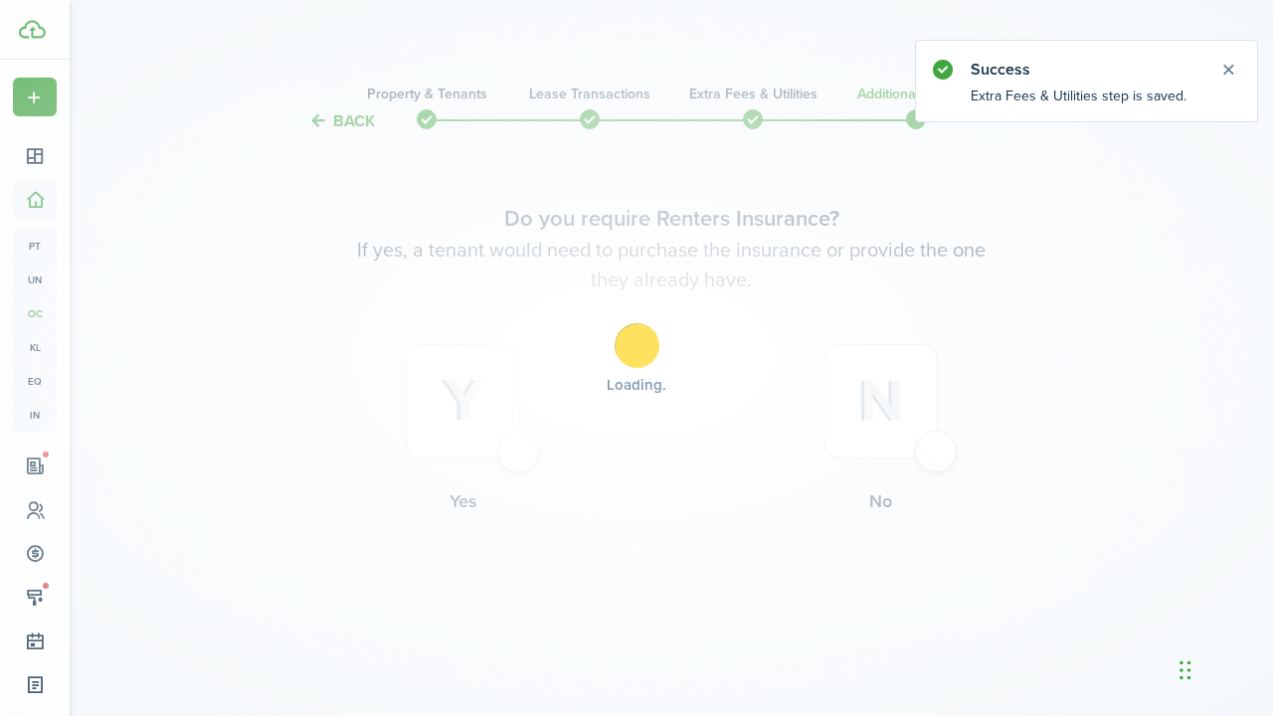
scroll to position [0, 0]
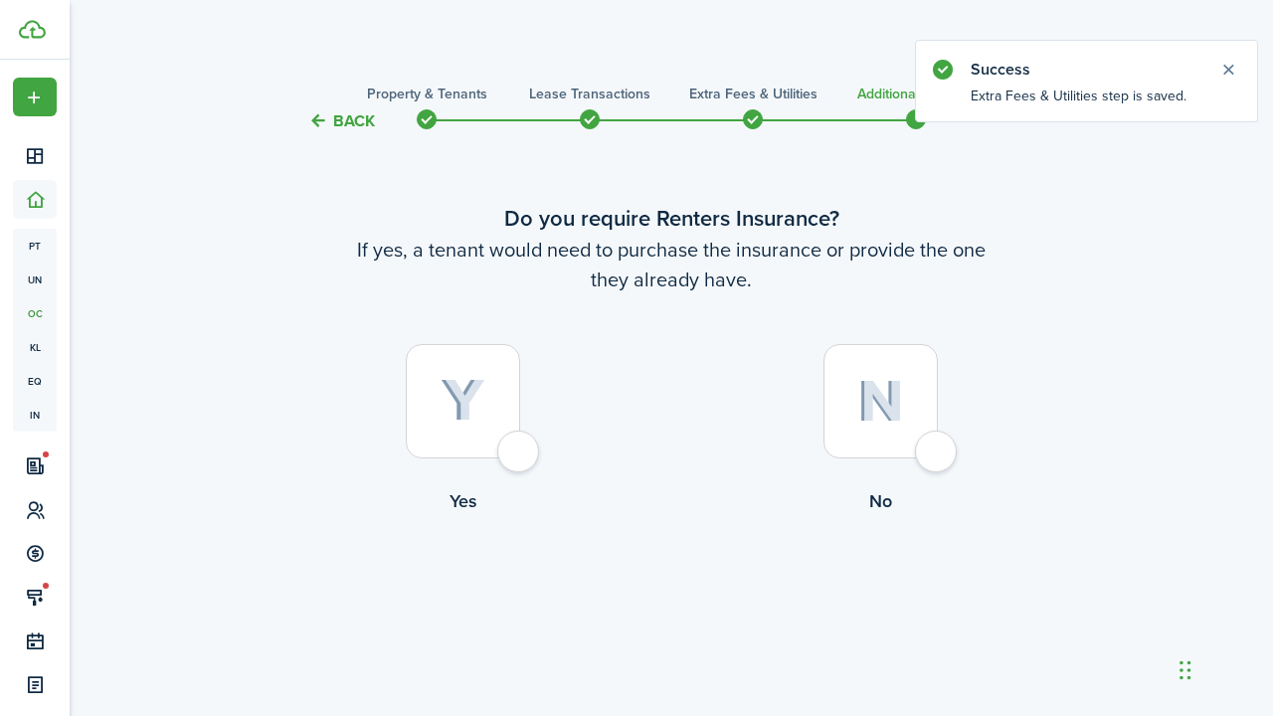
click at [961, 395] on label "No" at bounding box center [881, 434] width 418 height 180
radio input "true"
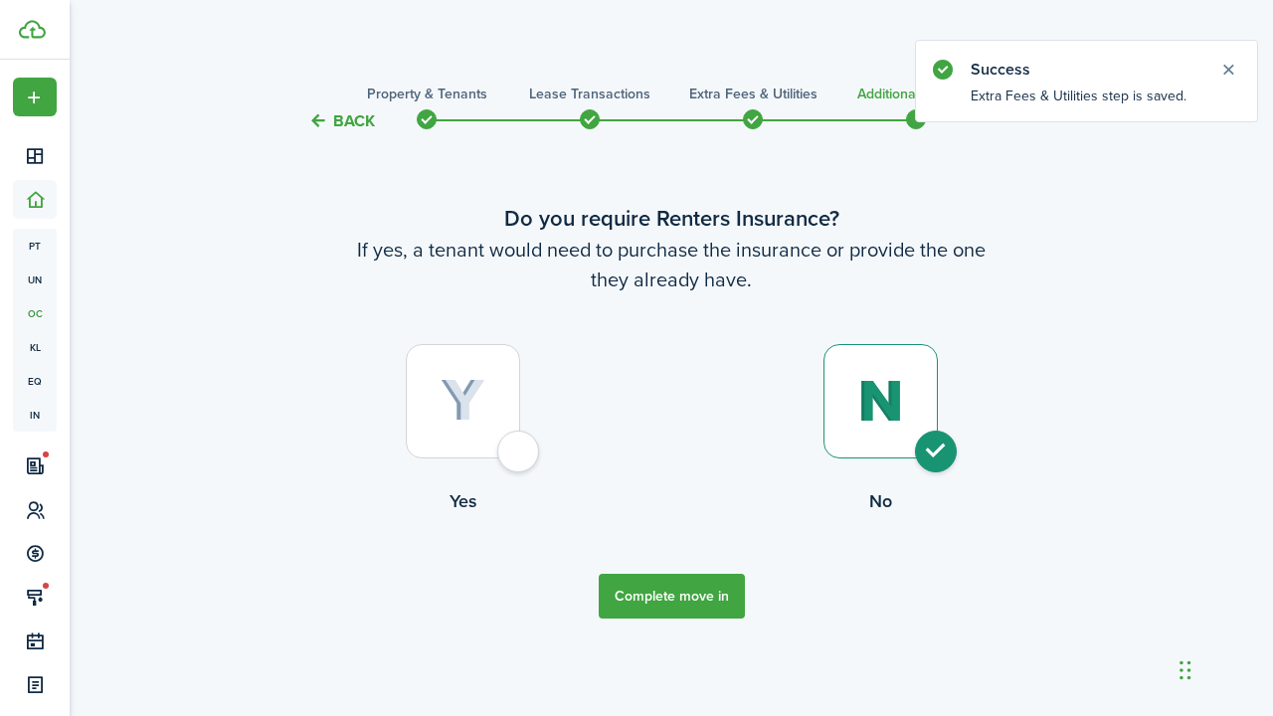
click at [701, 605] on button "Complete move in" at bounding box center [672, 596] width 146 height 45
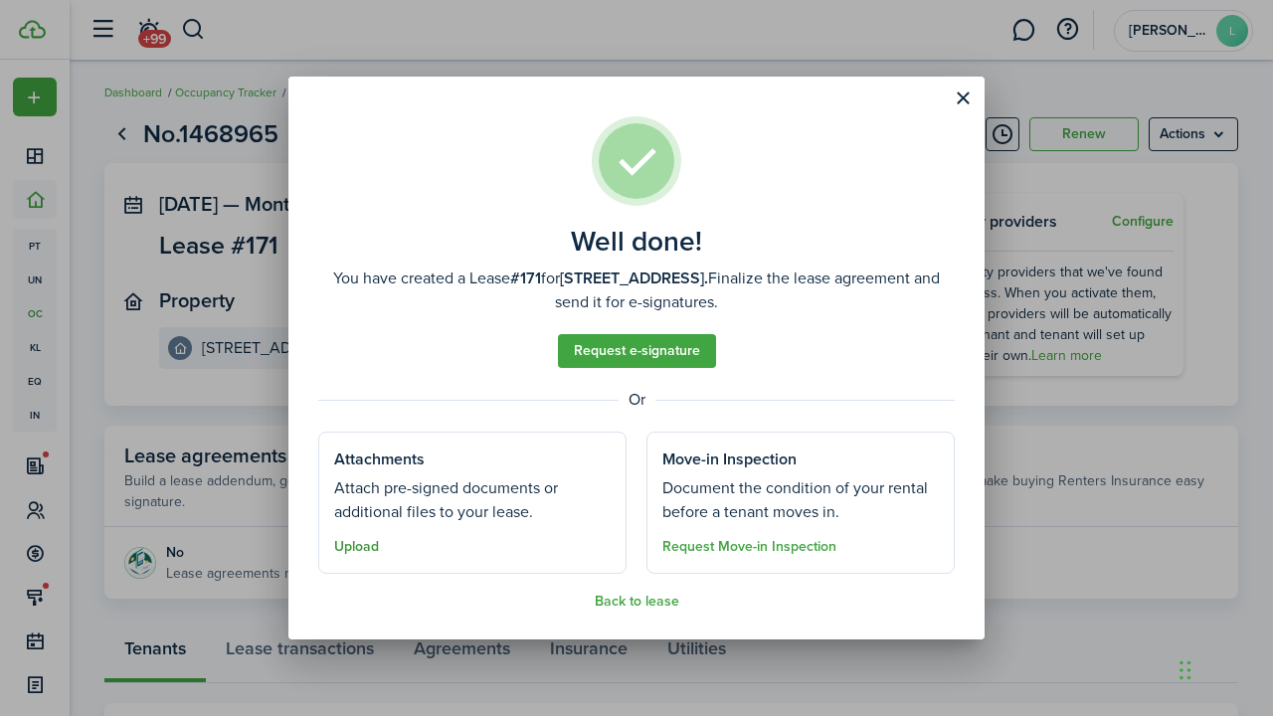
click at [365, 547] on button "Upload" at bounding box center [356, 547] width 45 height 16
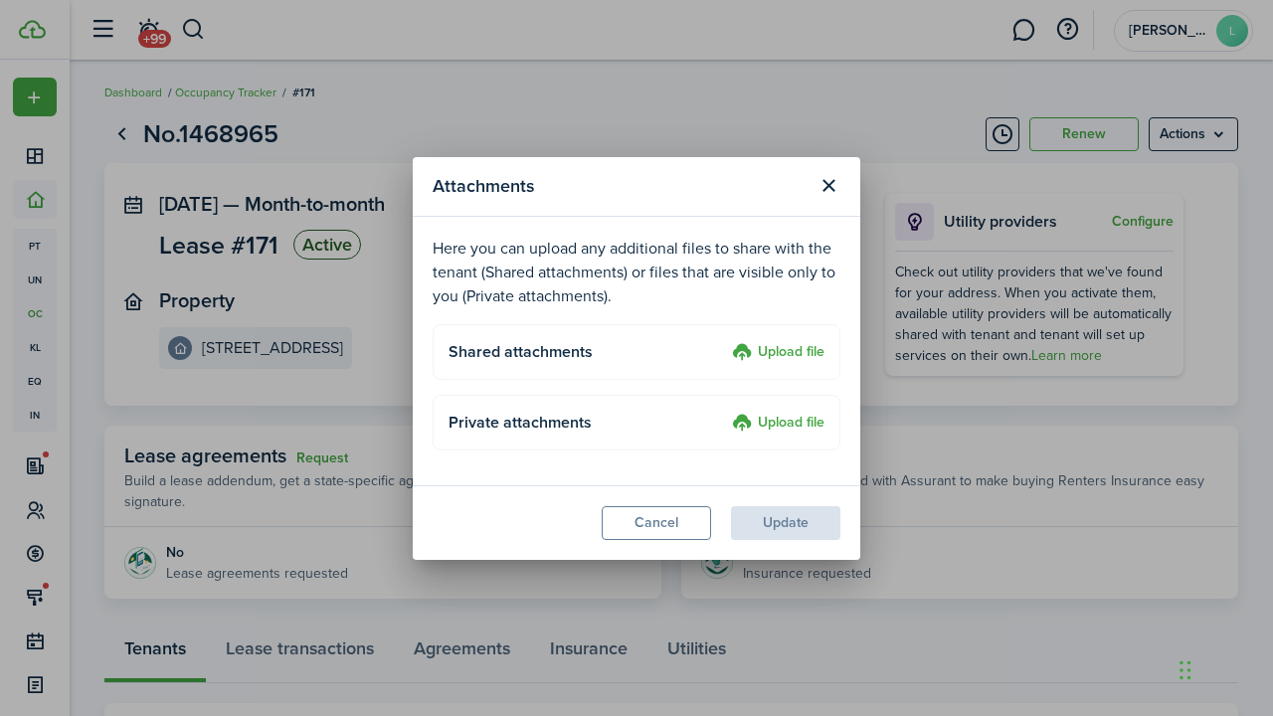
click at [777, 354] on label "Upload file" at bounding box center [778, 353] width 93 height 24
click at [725, 341] on input "Upload file" at bounding box center [725, 341] width 0 height 0
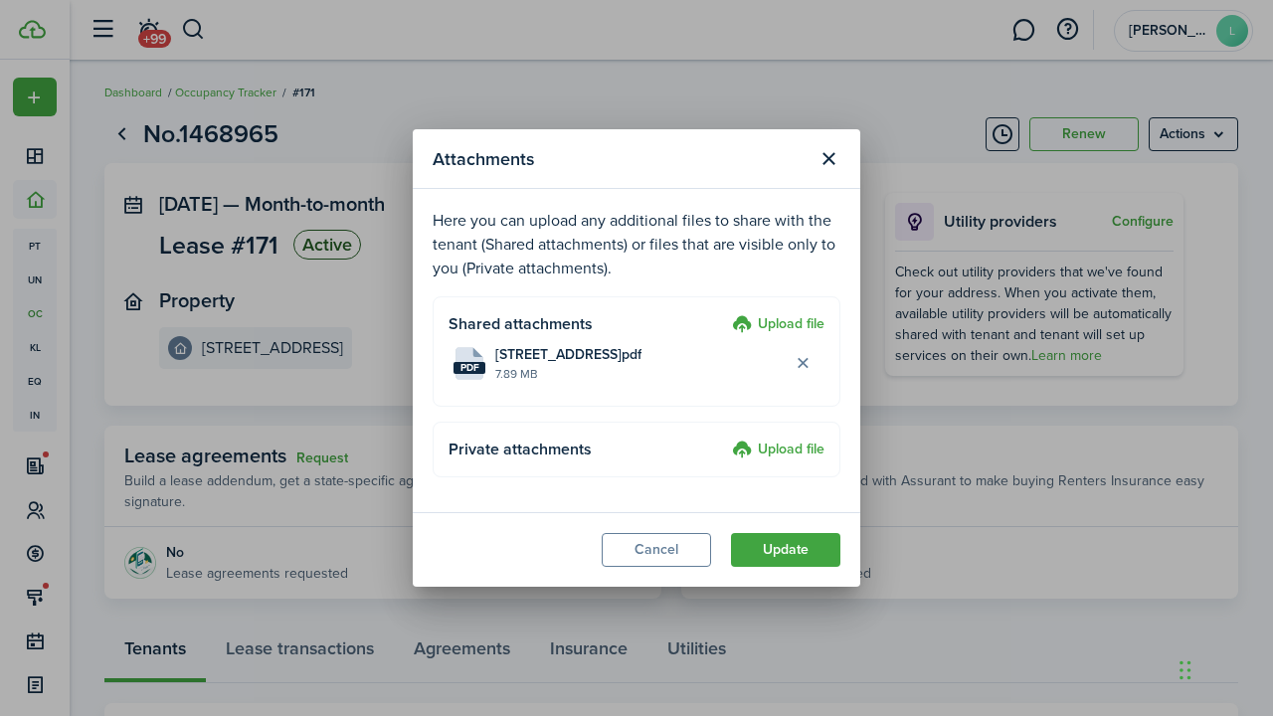
click at [753, 561] on button "Update" at bounding box center [785, 550] width 109 height 34
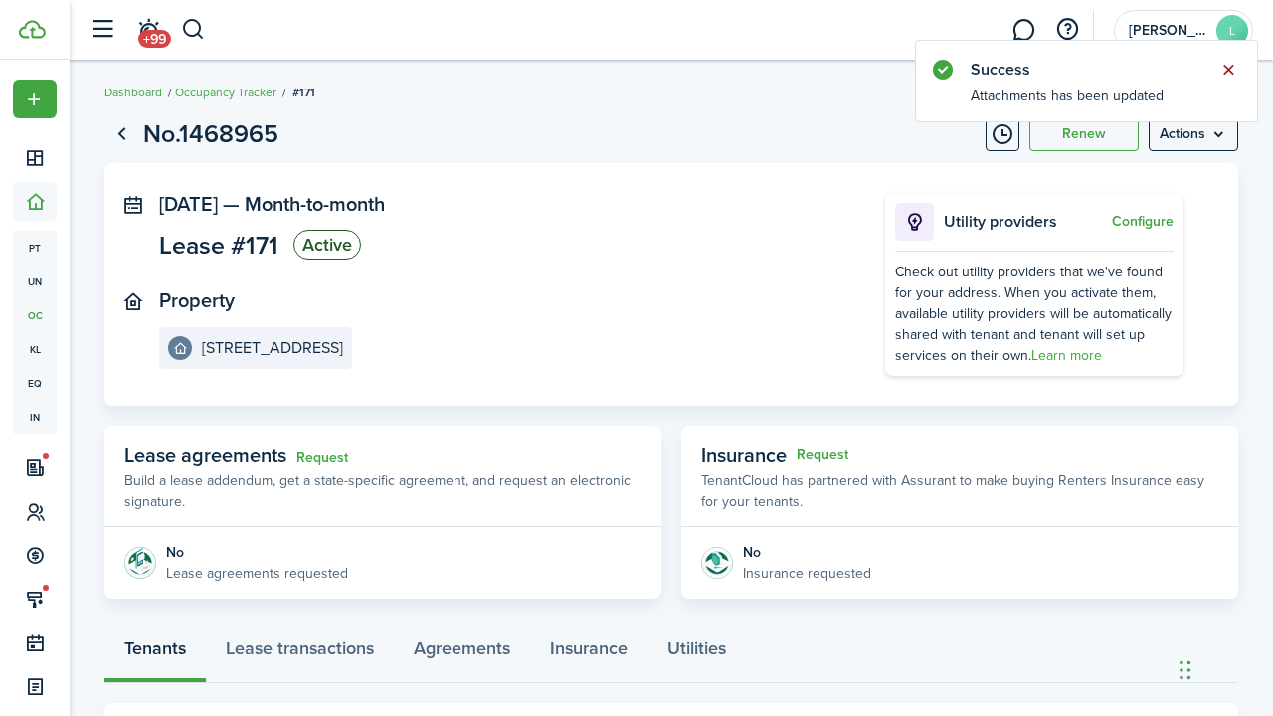
click at [1229, 75] on button "Close notify" at bounding box center [1229, 70] width 28 height 28
